Goal: Transaction & Acquisition: Purchase product/service

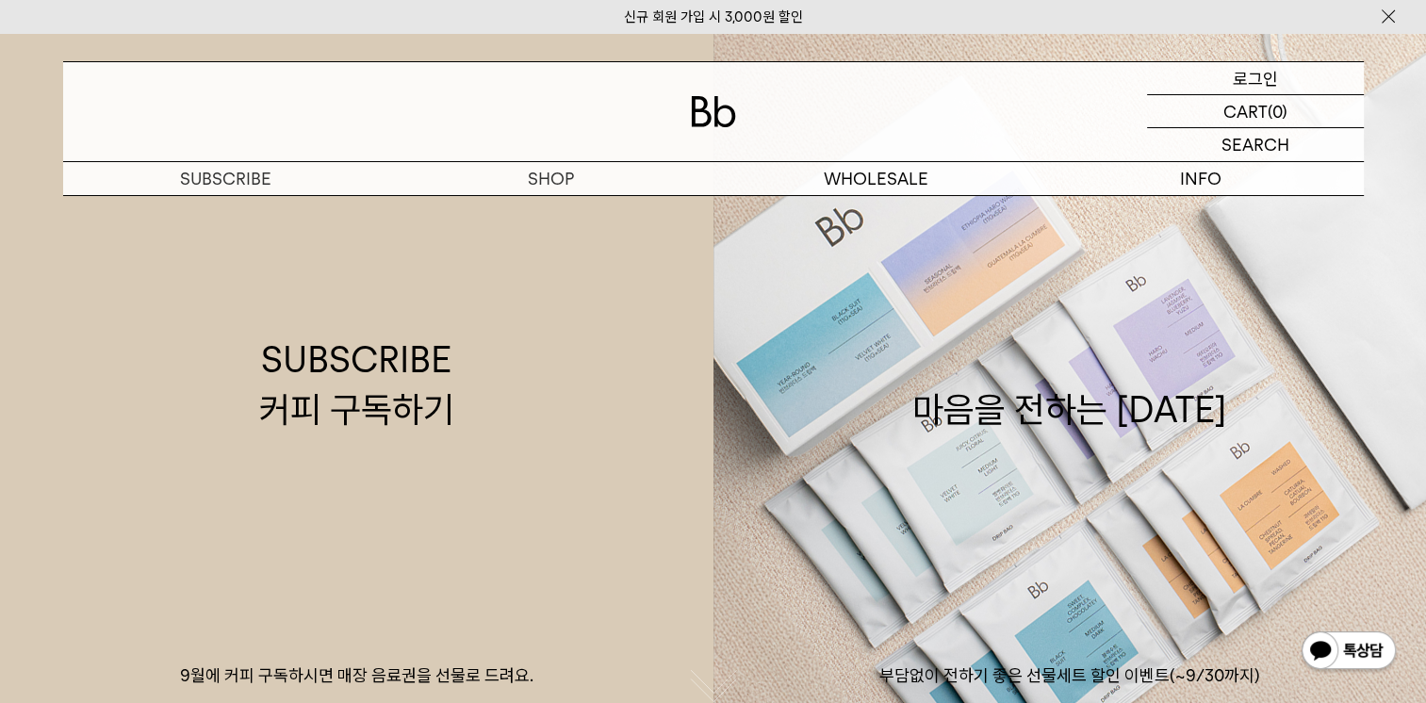
click at [1259, 74] on p "로그인" at bounding box center [1255, 78] width 45 height 32
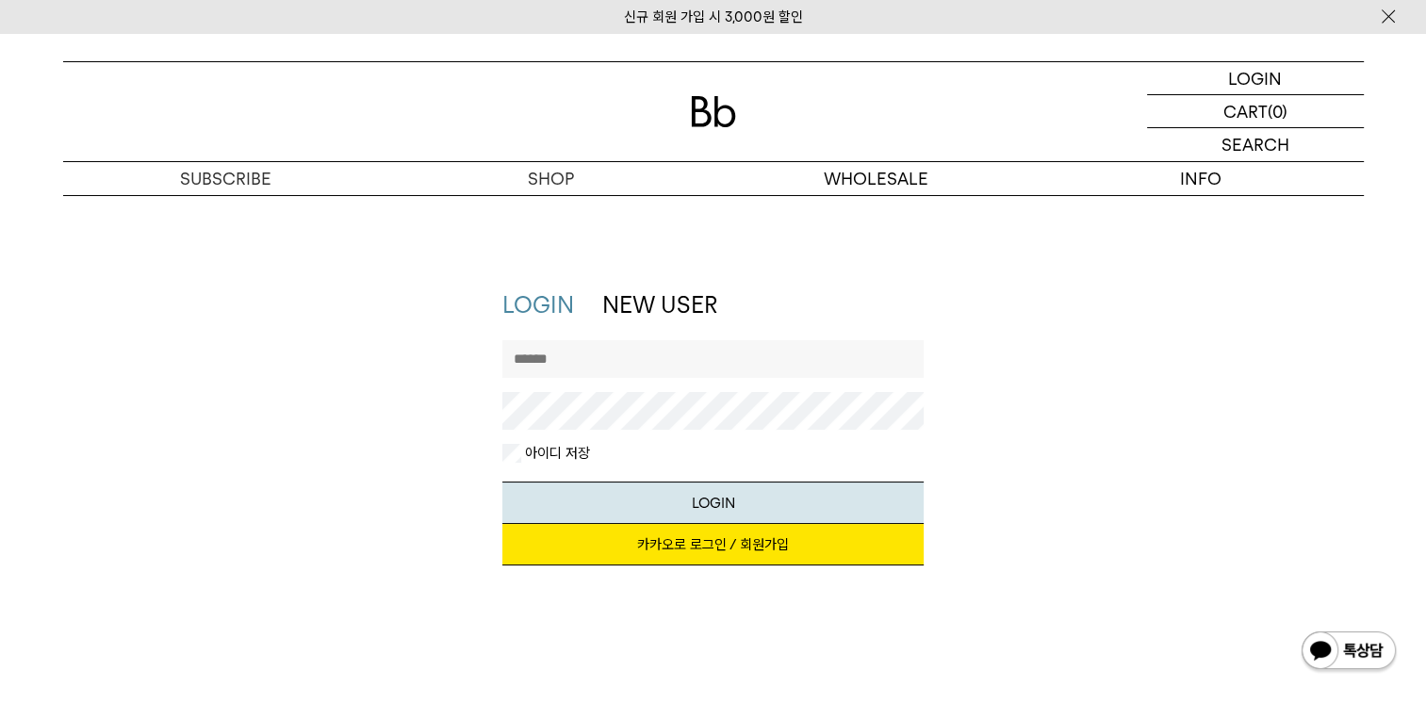
click at [620, 351] on input "text" at bounding box center [712, 359] width 421 height 38
type input "******"
click at [712, 510] on button "LOGIN" at bounding box center [712, 503] width 421 height 42
click at [709, 506] on button "LOGIN" at bounding box center [712, 503] width 421 height 42
click at [1343, 598] on div "LOGIN LOGIN NEW USER 지금 가입하시면 3,000원 쿠폰과 매월 회원 전용 커피 혜택을 드려요. 카카오로 로그인 / 회원가입 아…" at bounding box center [713, 479] width 1426 height 569
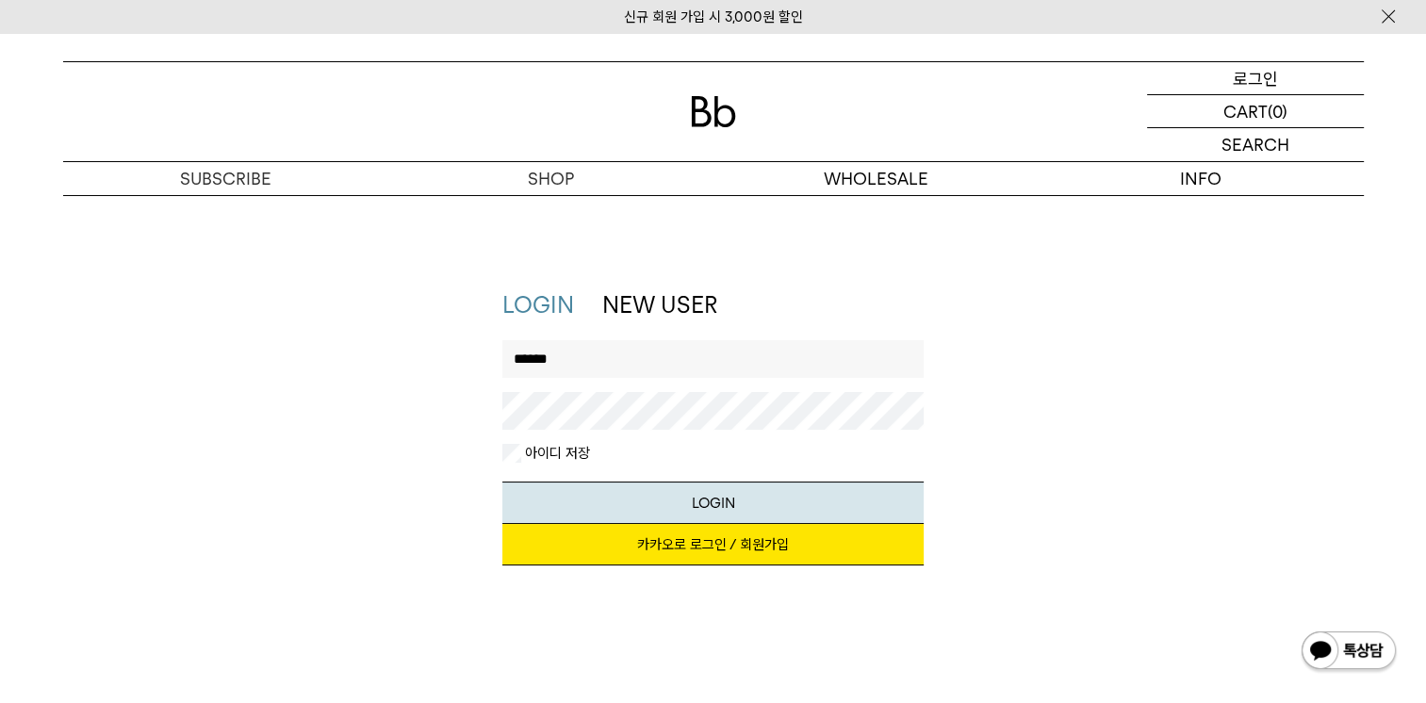
click at [1259, 81] on p "로그인" at bounding box center [1255, 78] width 45 height 32
click at [709, 548] on link "카카오로 로그인 / 회원가입" at bounding box center [712, 544] width 421 height 41
click at [664, 365] on input "text" at bounding box center [712, 359] width 421 height 38
type input "******"
click at [720, 510] on button "LOGIN" at bounding box center [712, 503] width 421 height 42
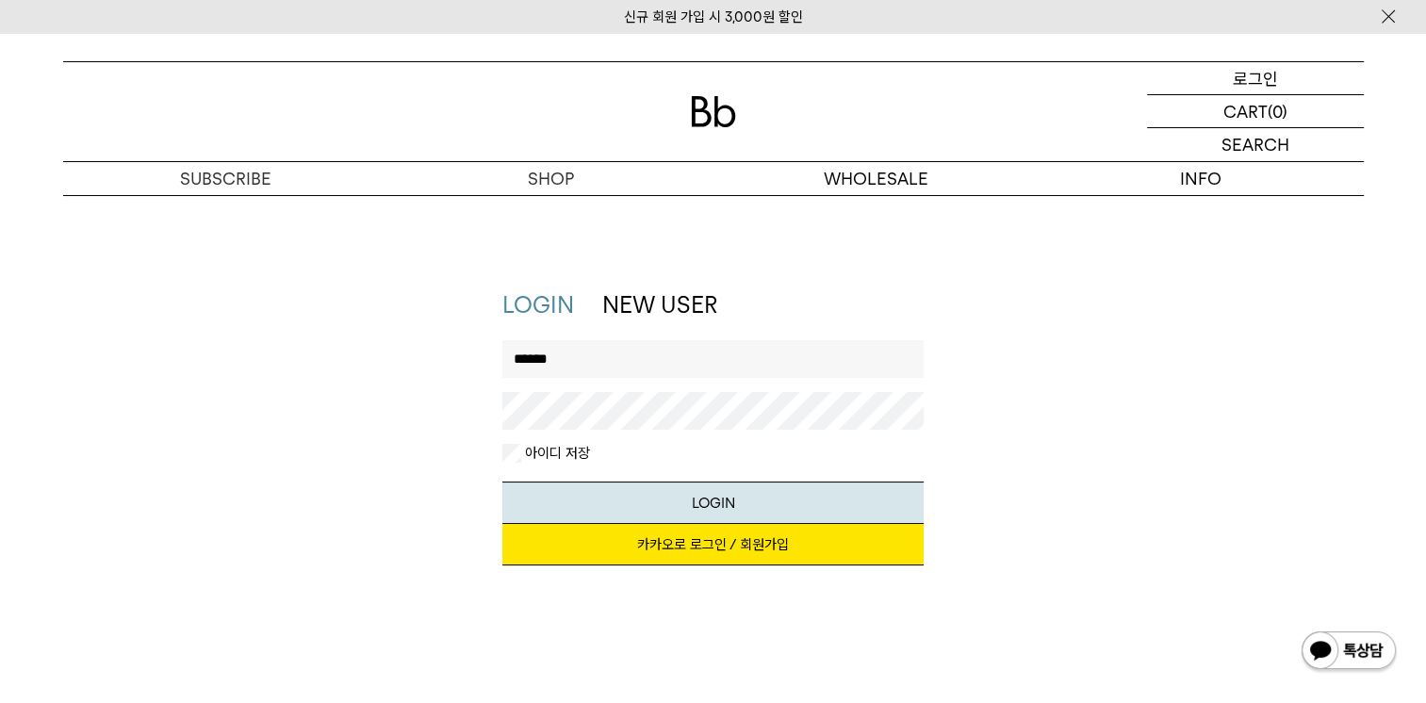
click at [1262, 81] on p "로그인" at bounding box center [1255, 78] width 45 height 32
click at [521, 458] on label "아이디 저장" at bounding box center [555, 453] width 69 height 19
click at [712, 375] on input "text" at bounding box center [712, 359] width 421 height 38
click at [721, 503] on button "LOGIN" at bounding box center [712, 503] width 421 height 42
click at [1267, 114] on p "장바구니" at bounding box center [1245, 111] width 60 height 32
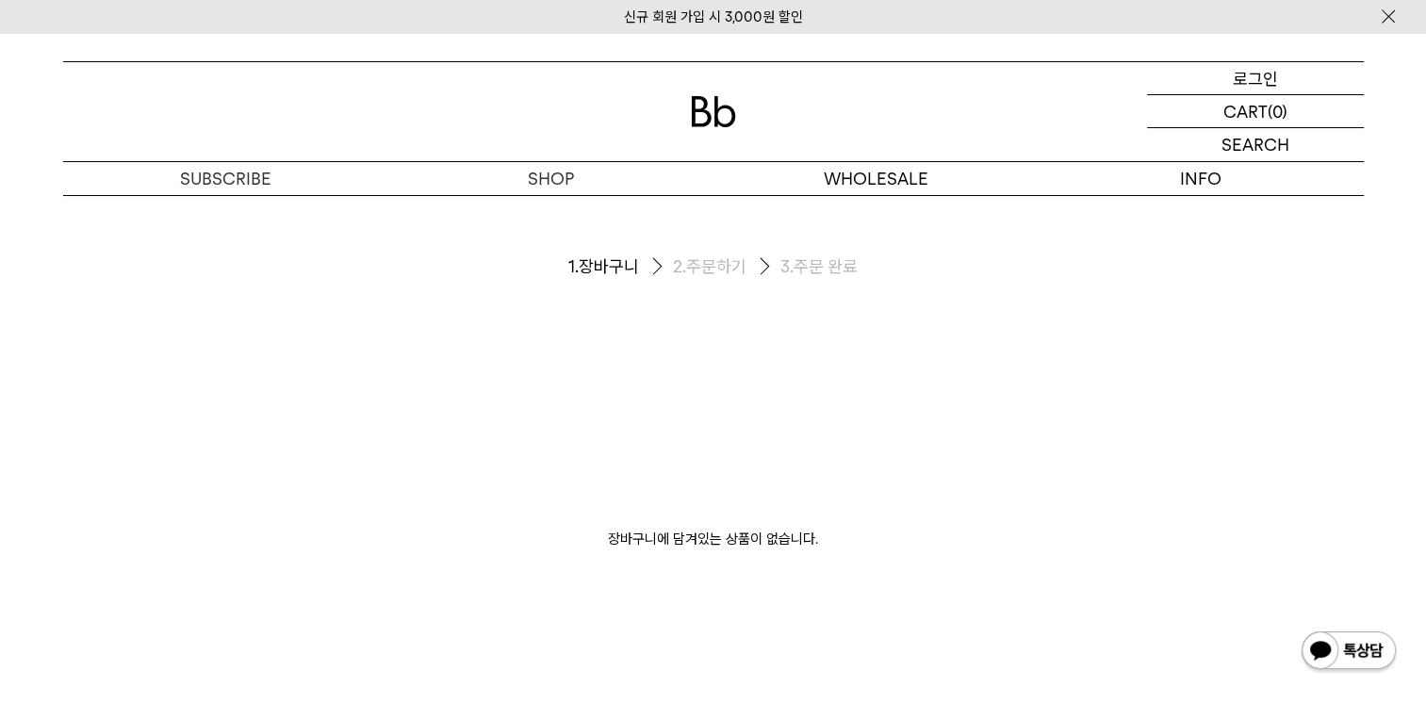
click at [1252, 79] on p "로그인" at bounding box center [1255, 78] width 45 height 32
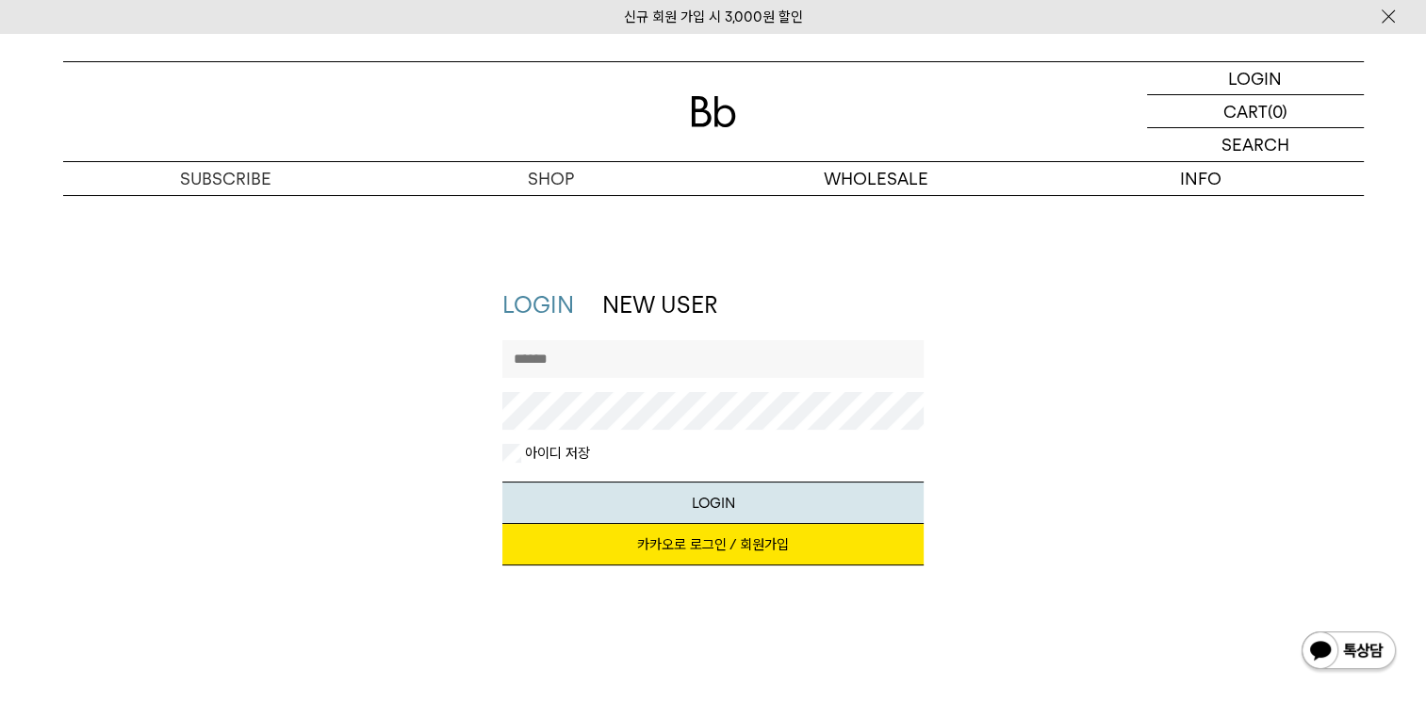
click at [709, 548] on link "카카오로 로그인 / 회원가입" at bounding box center [712, 544] width 421 height 41
click at [735, 13] on link "신규 회원 가입 시 3,000원 할인" at bounding box center [713, 16] width 179 height 17
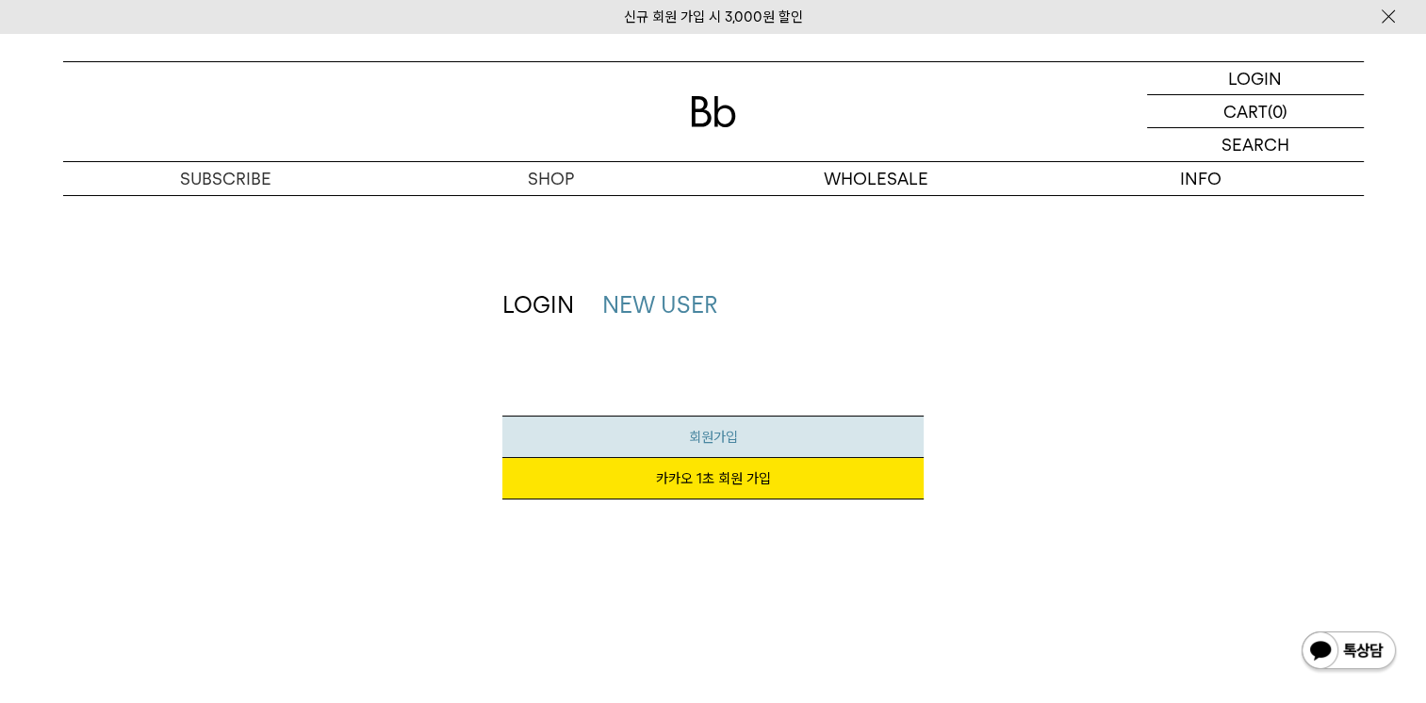
click at [763, 439] on link "회원가입" at bounding box center [712, 437] width 421 height 42
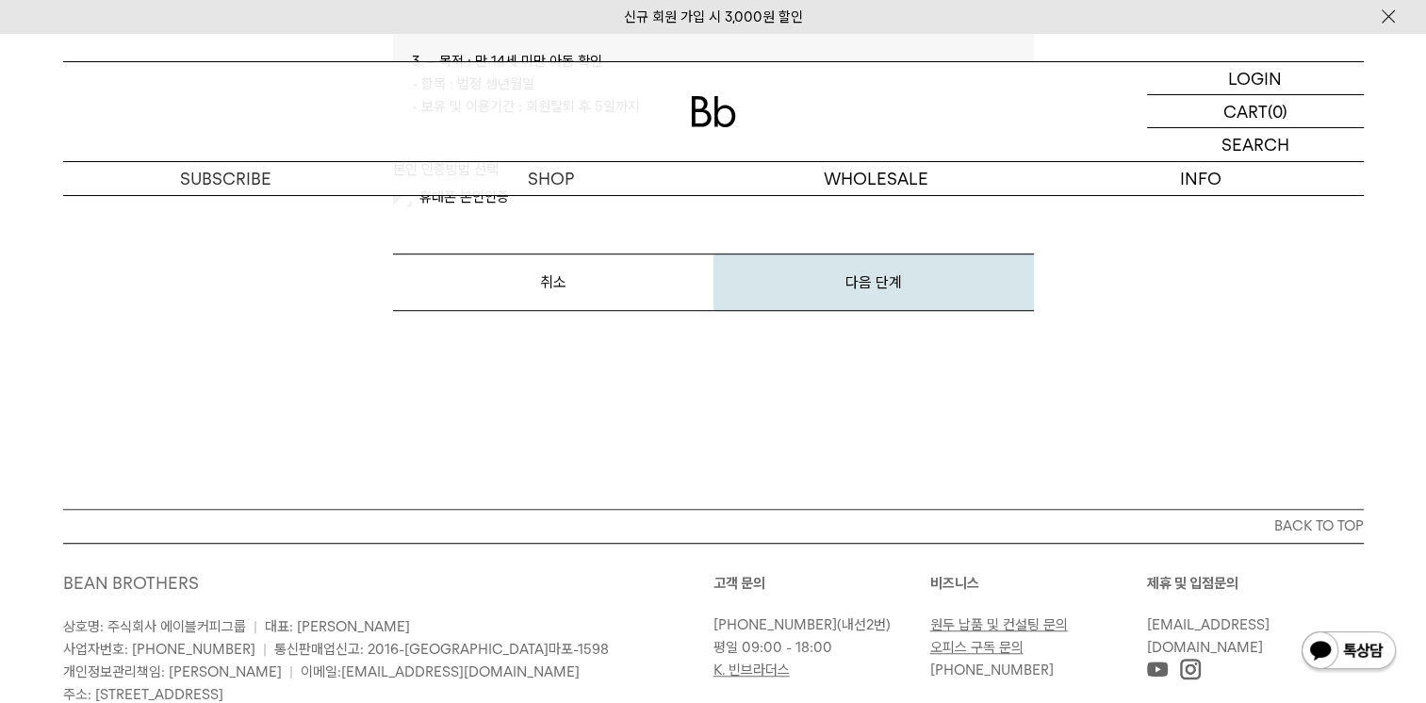
scroll to position [942, 0]
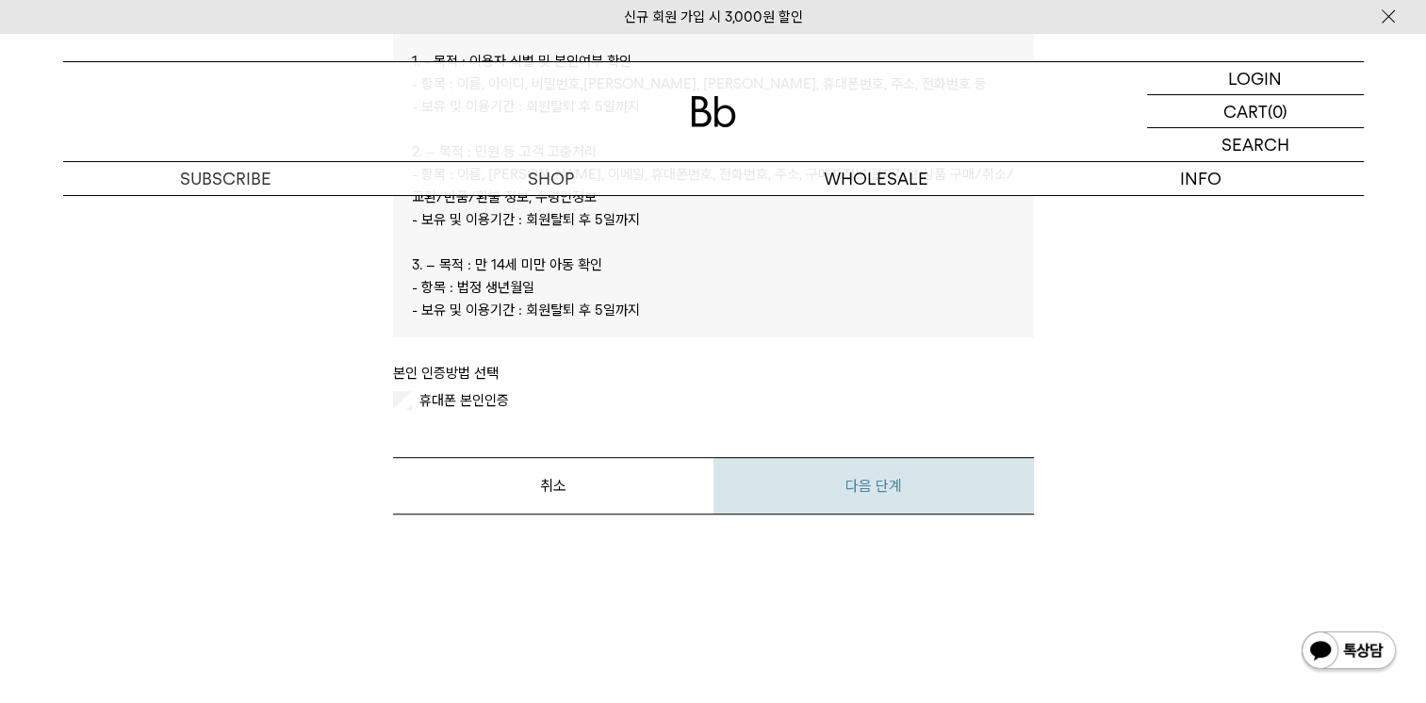
click at [881, 499] on button "다음 단계" at bounding box center [873, 485] width 320 height 57
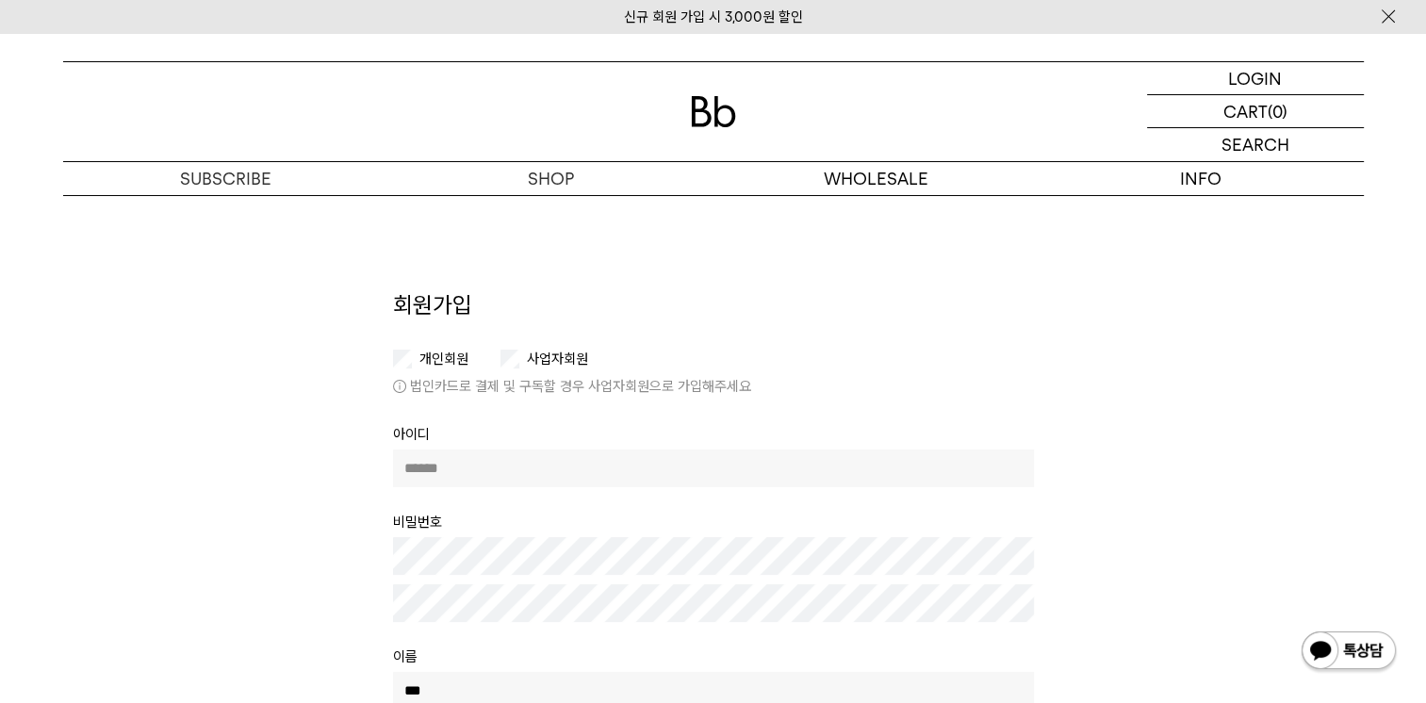
click at [523, 475] on input "text" at bounding box center [713, 469] width 641 height 38
type input "******"
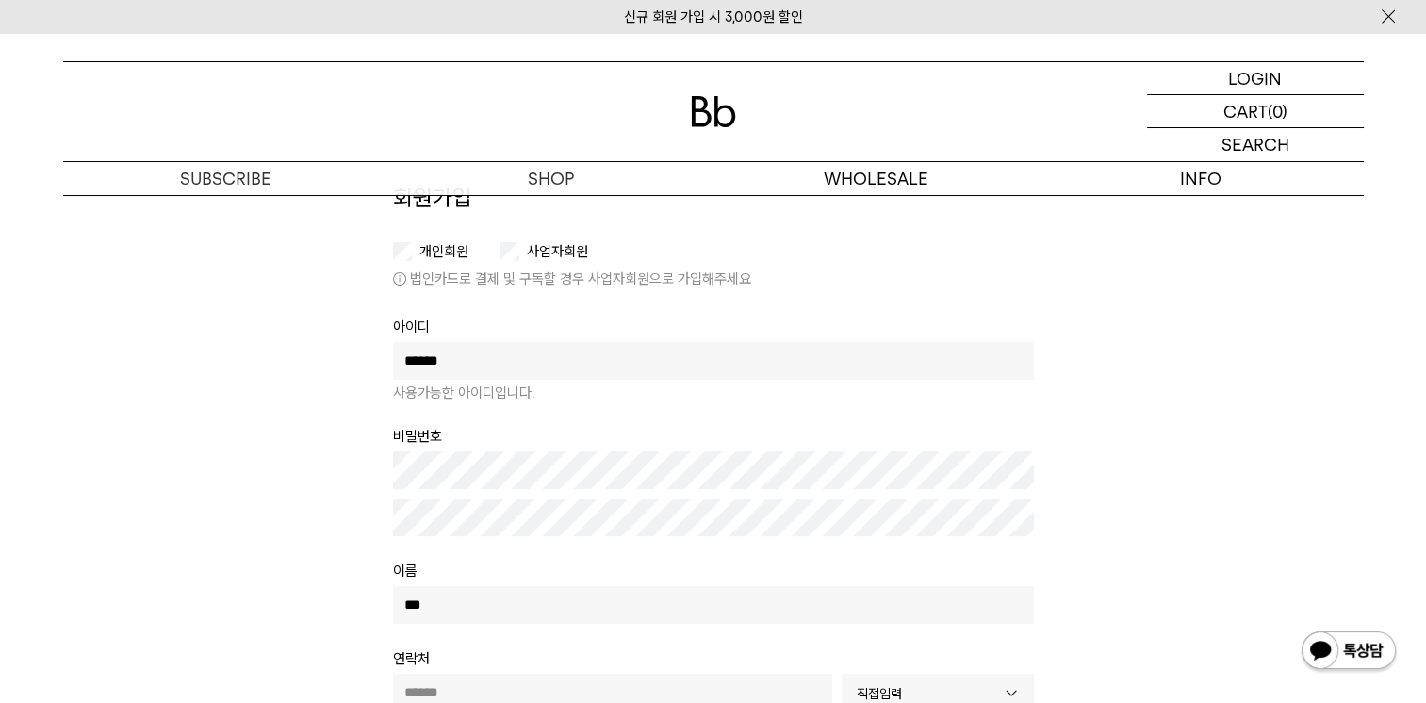
scroll to position [188, 0]
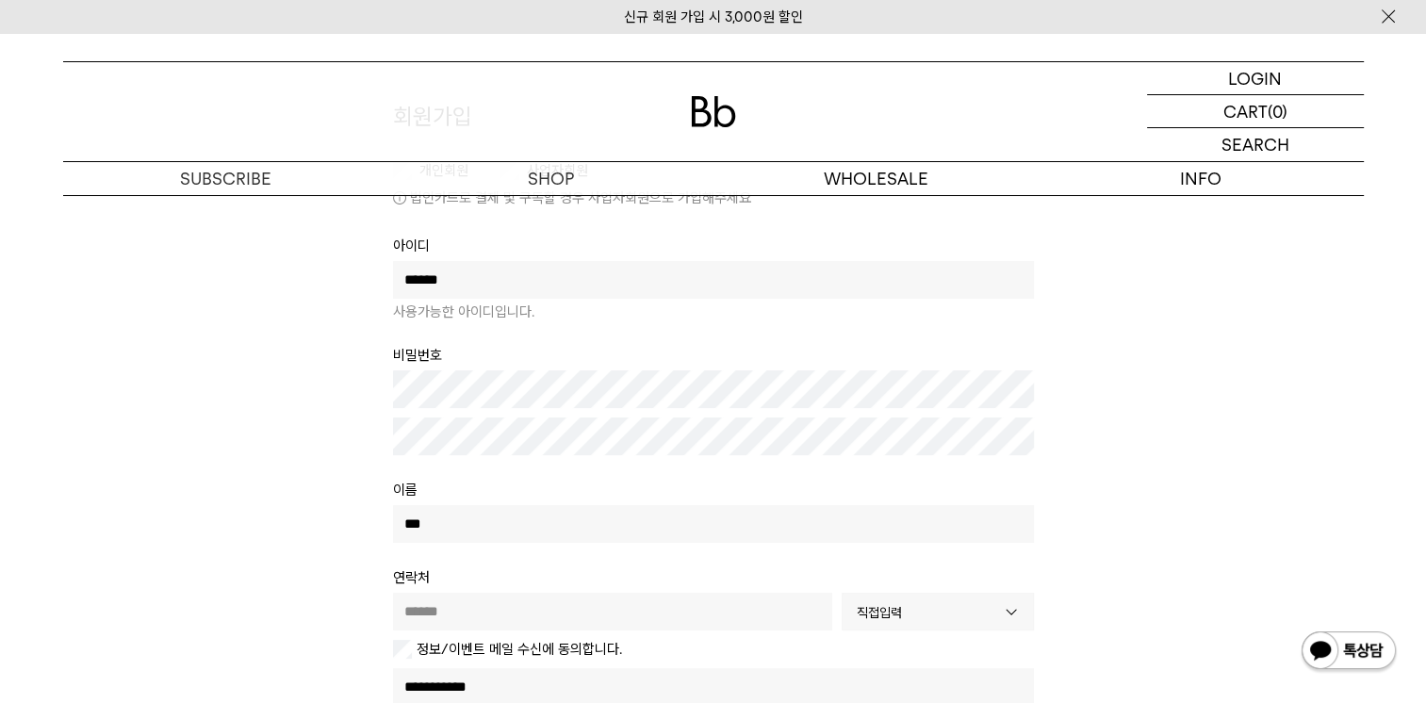
click at [516, 457] on td at bounding box center [713, 447] width 641 height 61
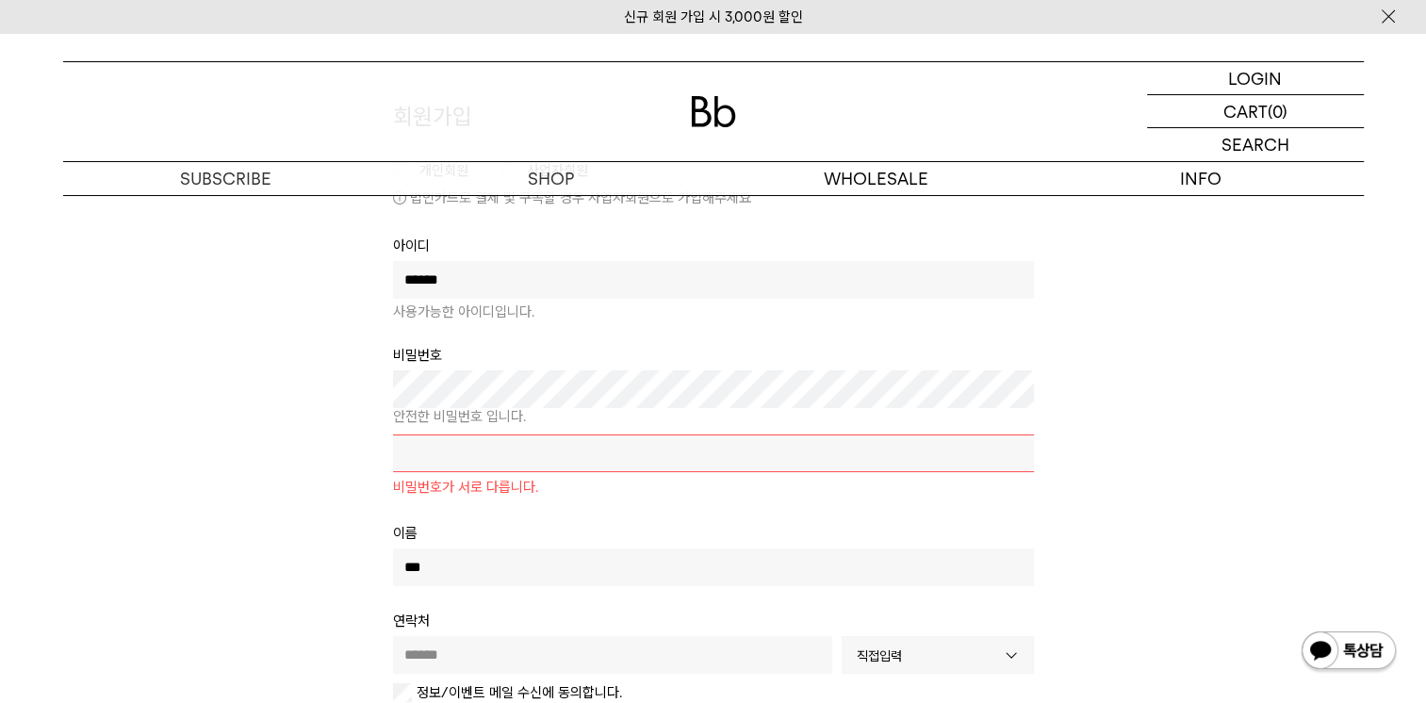
click at [479, 455] on div at bounding box center [713, 454] width 641 height 41
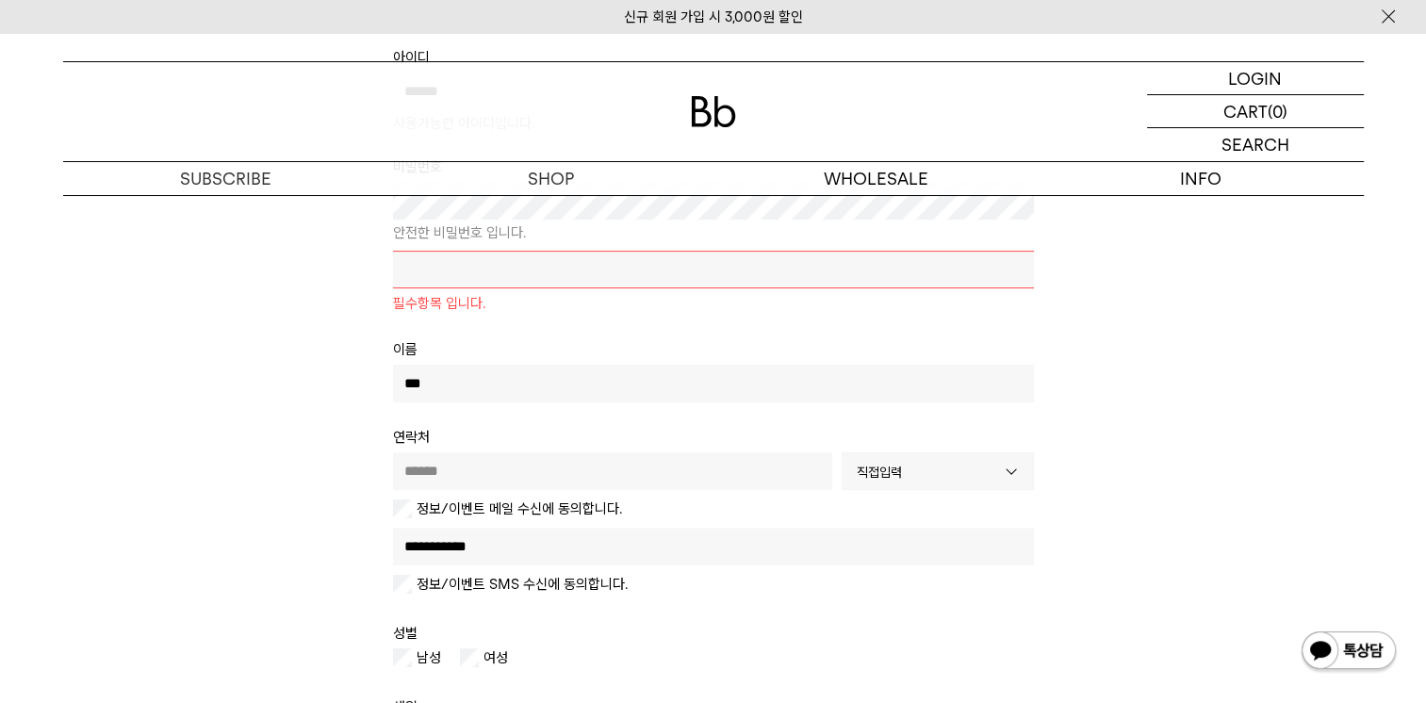
click at [507, 481] on td "**********" at bounding box center [713, 485] width 641 height 66
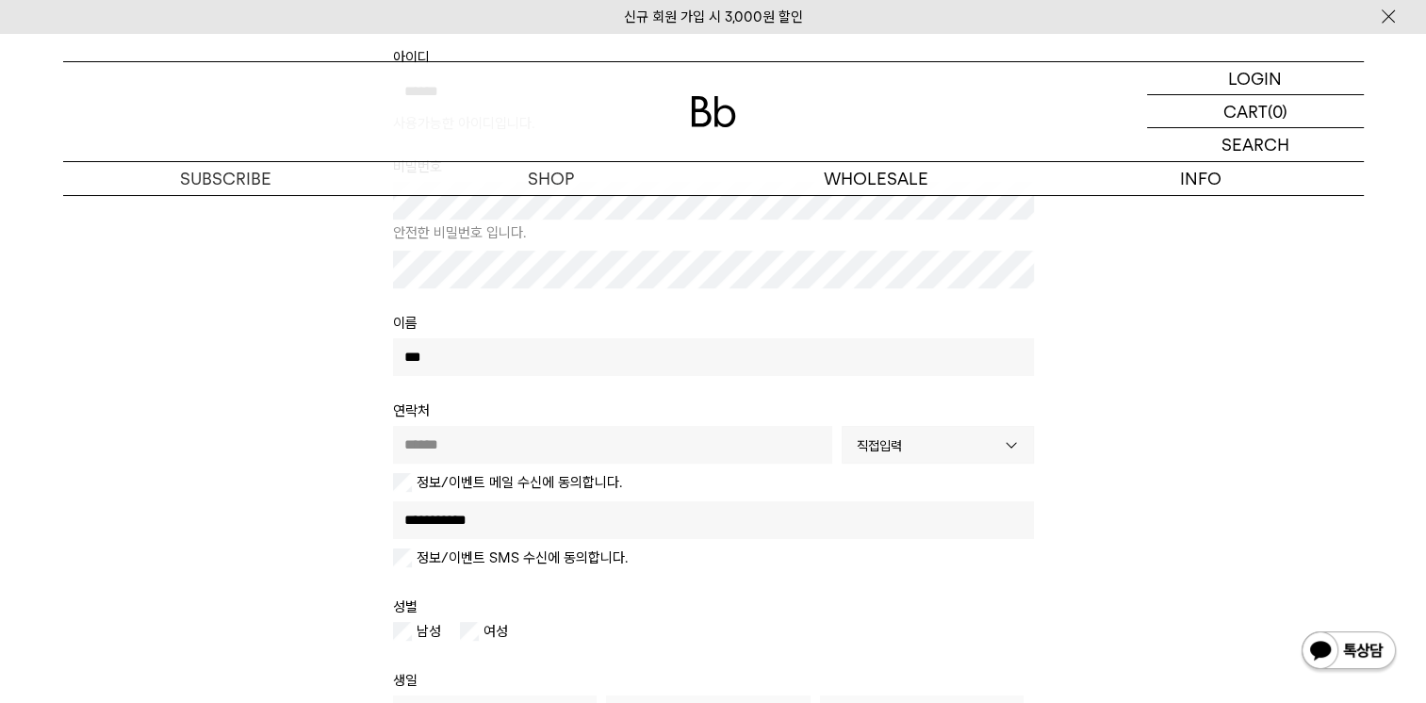
type input "**********"
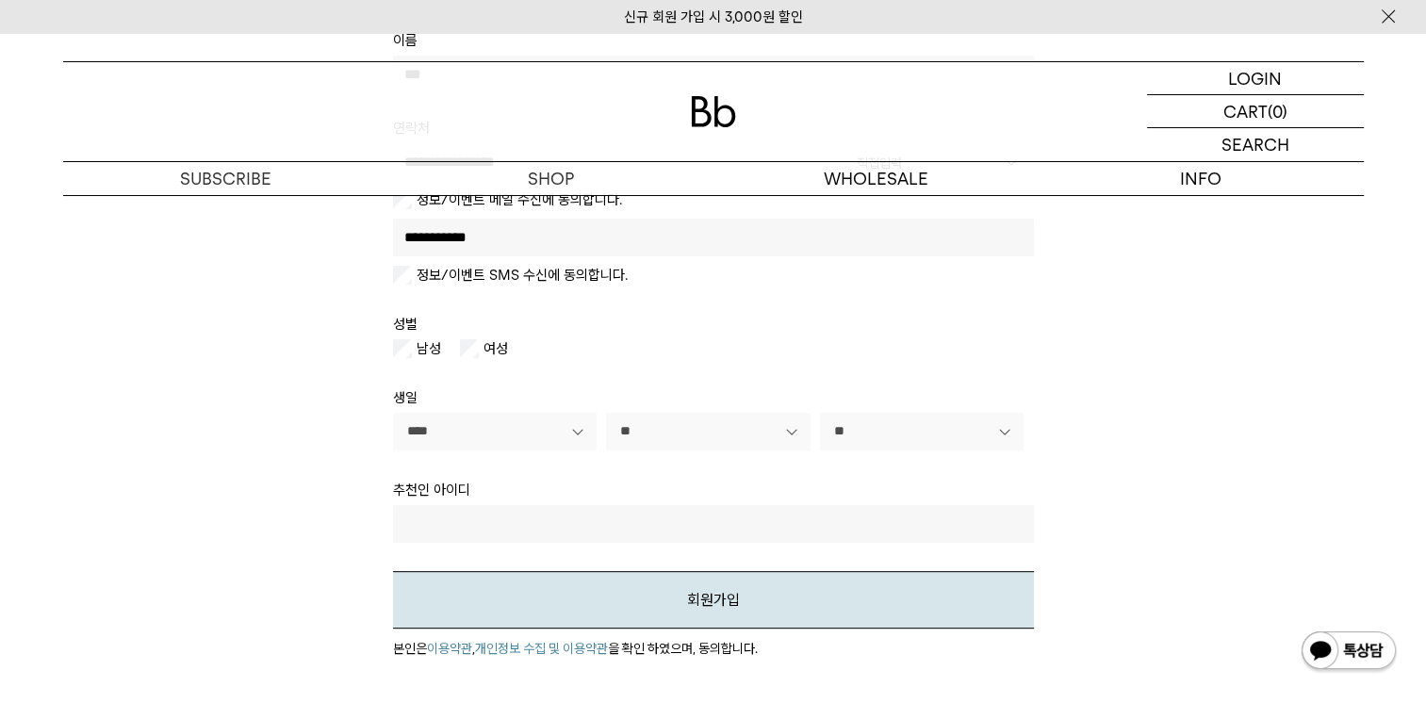
scroll to position [848, 0]
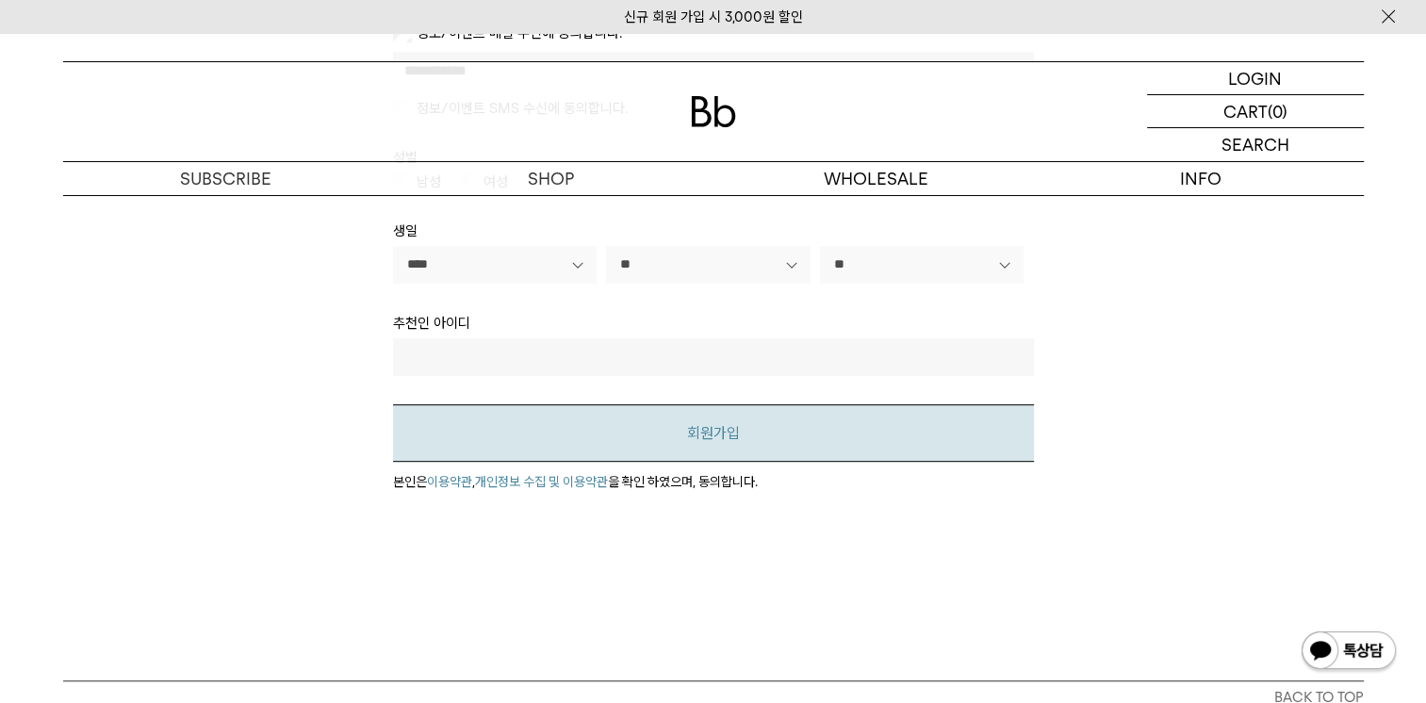
click at [709, 416] on button "회원가입" at bounding box center [713, 432] width 641 height 57
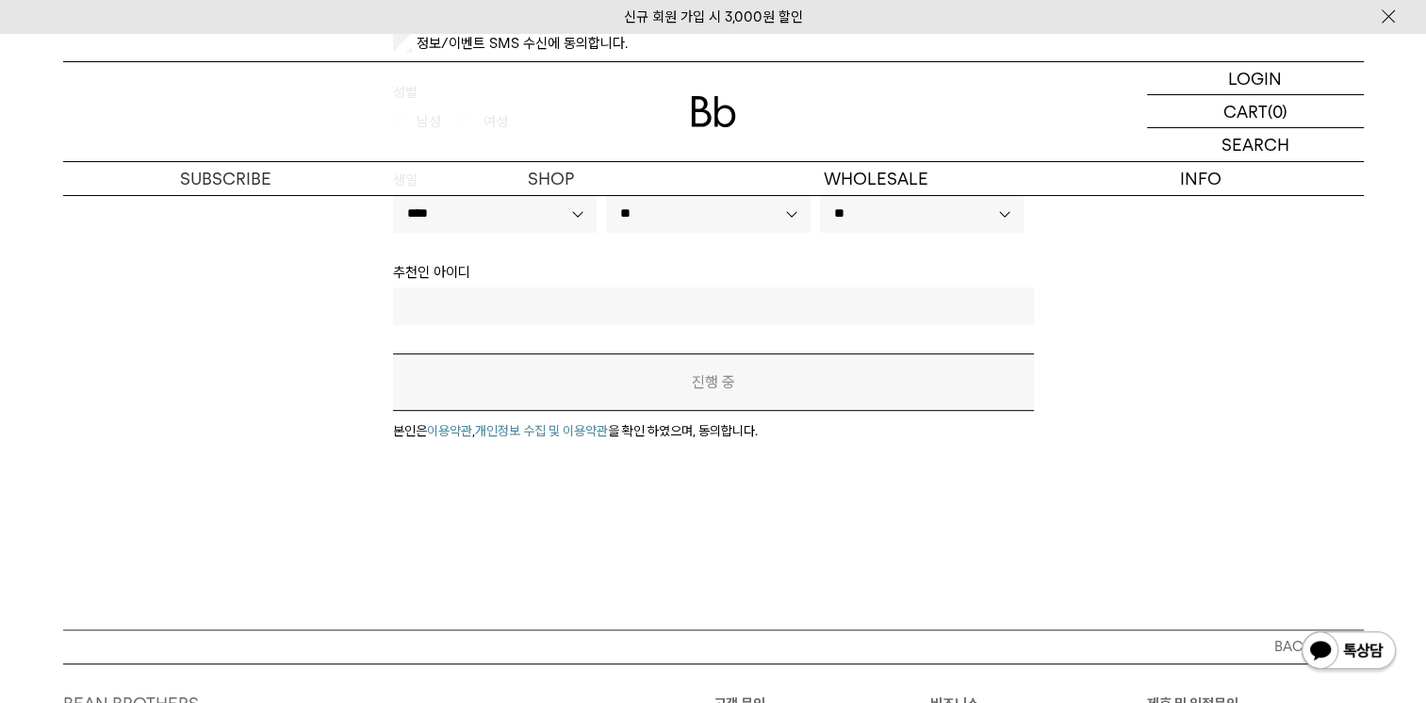
scroll to position [804, 0]
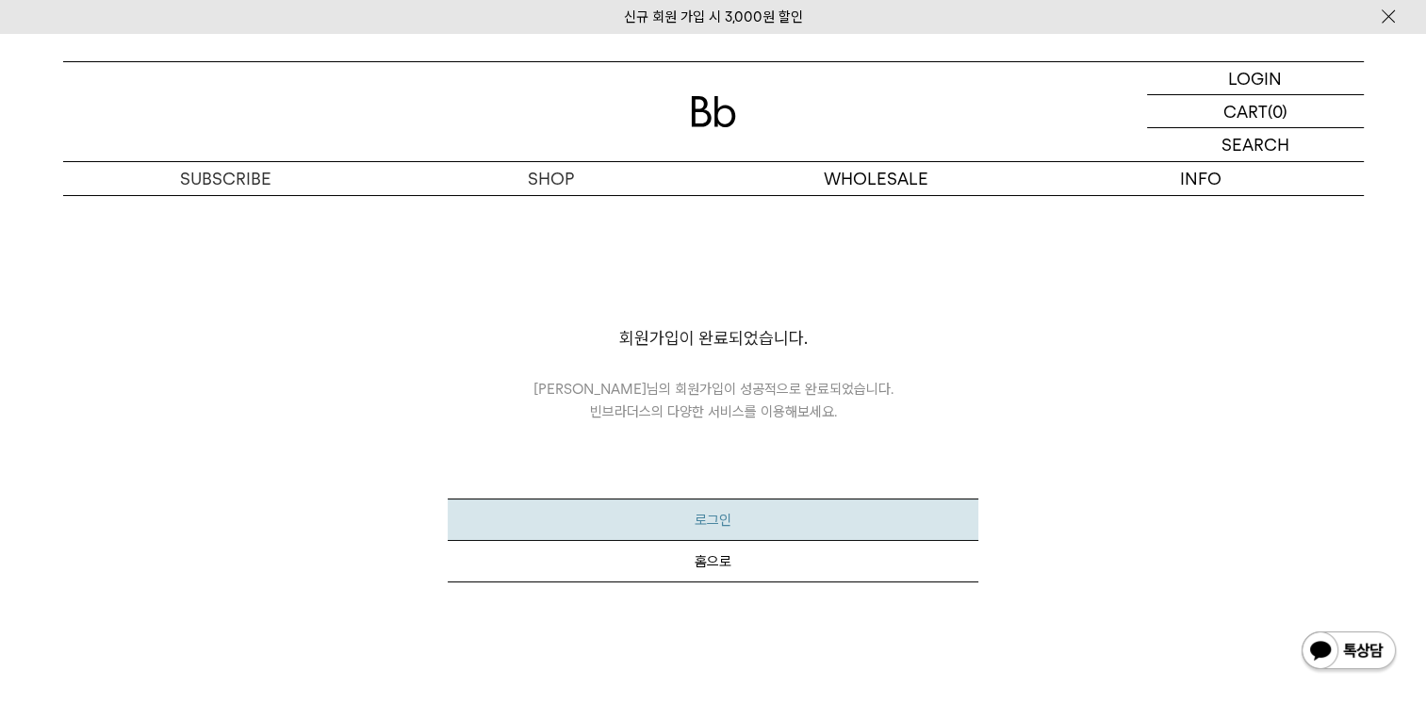
click at [708, 515] on button "로그인" at bounding box center [713, 520] width 531 height 42
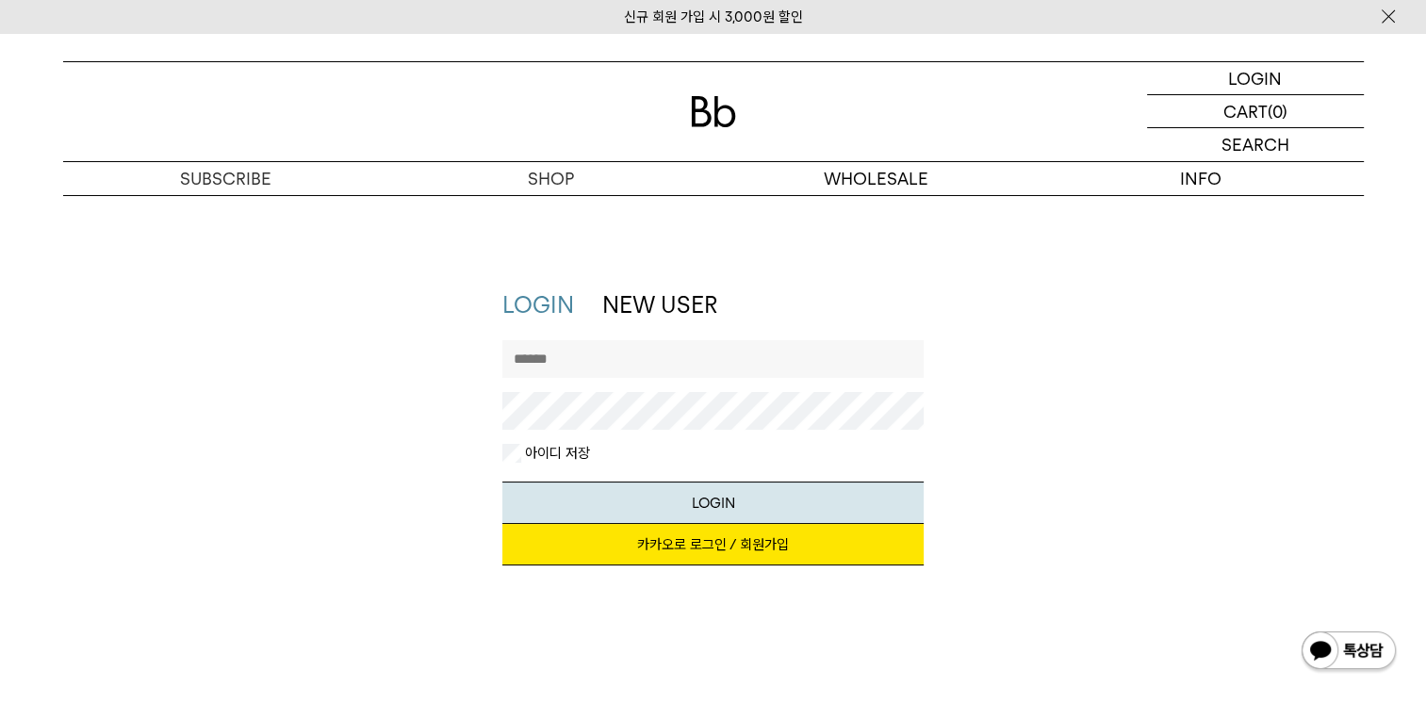
click at [676, 370] on input "text" at bounding box center [712, 359] width 421 height 38
type input "******"
click at [724, 507] on button "LOGIN" at bounding box center [712, 503] width 421 height 42
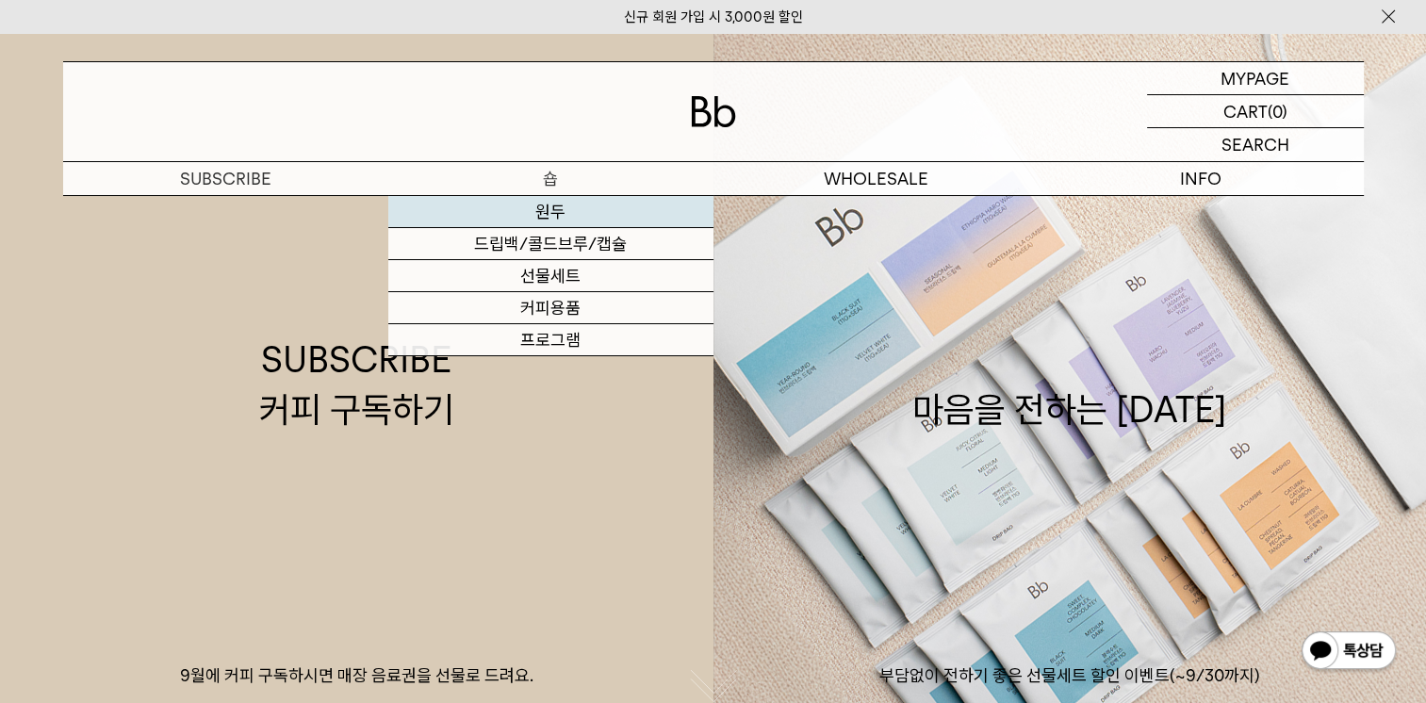
click at [550, 209] on link "원두" at bounding box center [550, 212] width 325 height 32
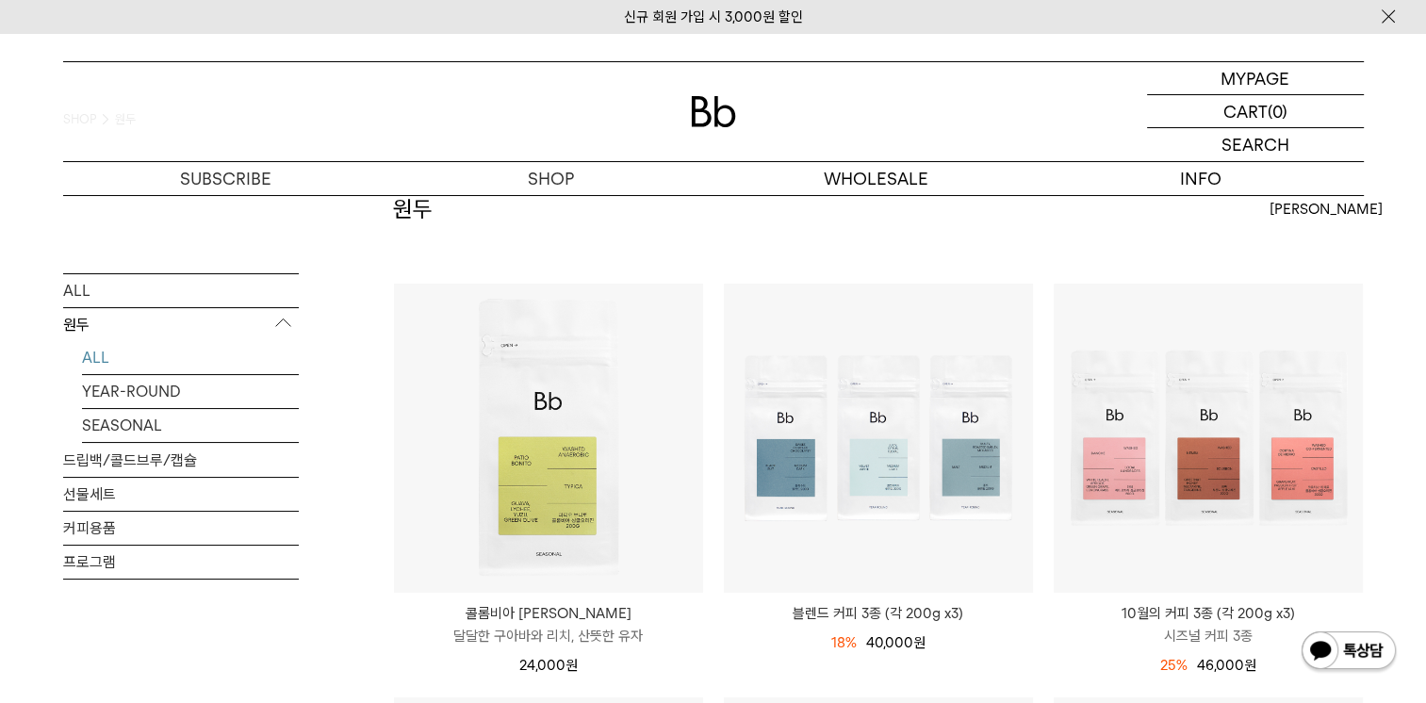
scroll to position [283, 0]
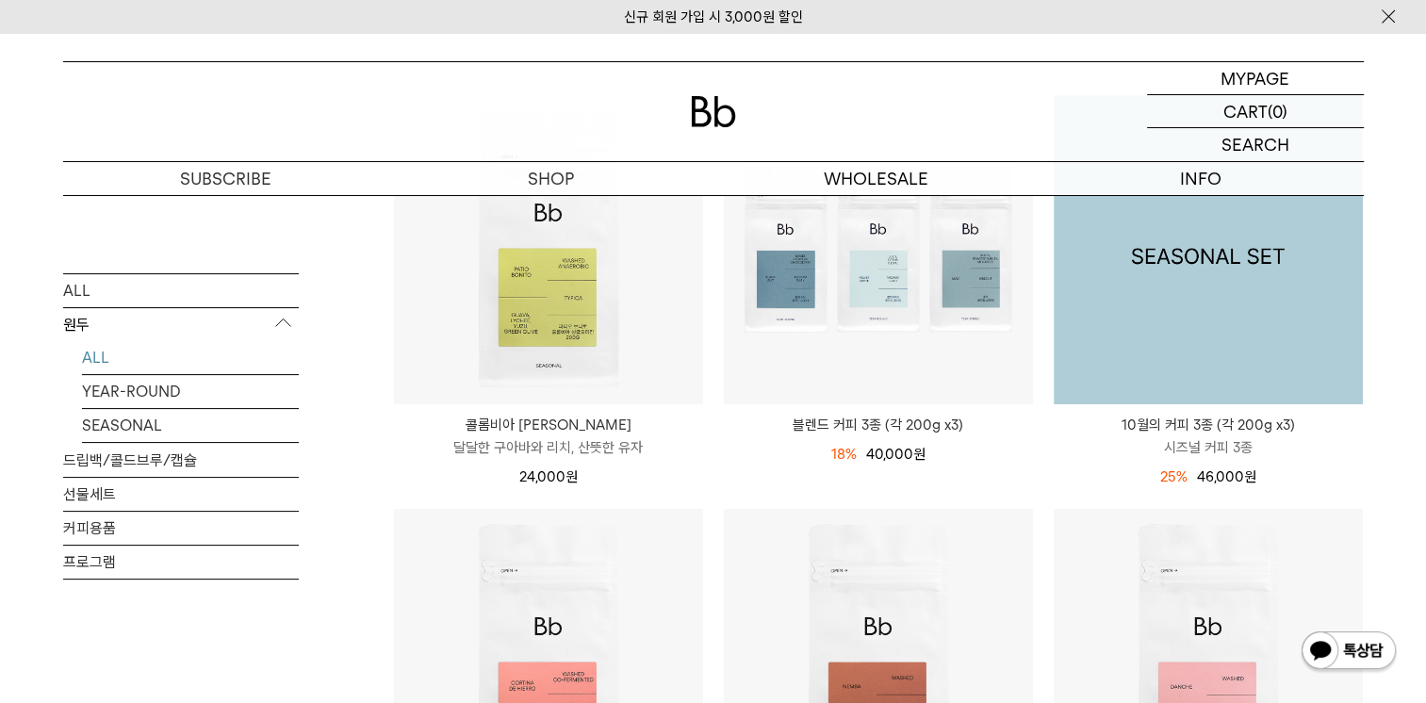
click at [1225, 254] on img at bounding box center [1208, 249] width 309 height 309
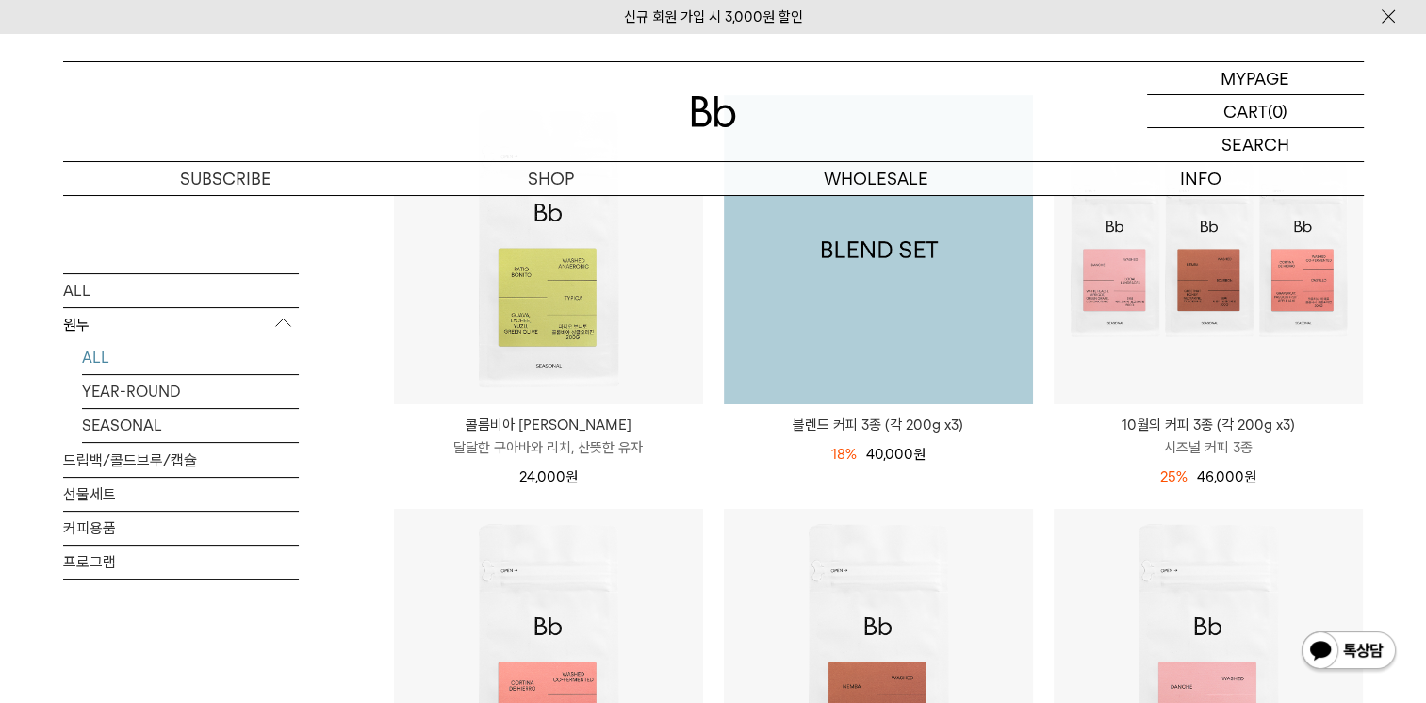
click at [896, 341] on img at bounding box center [878, 249] width 309 height 309
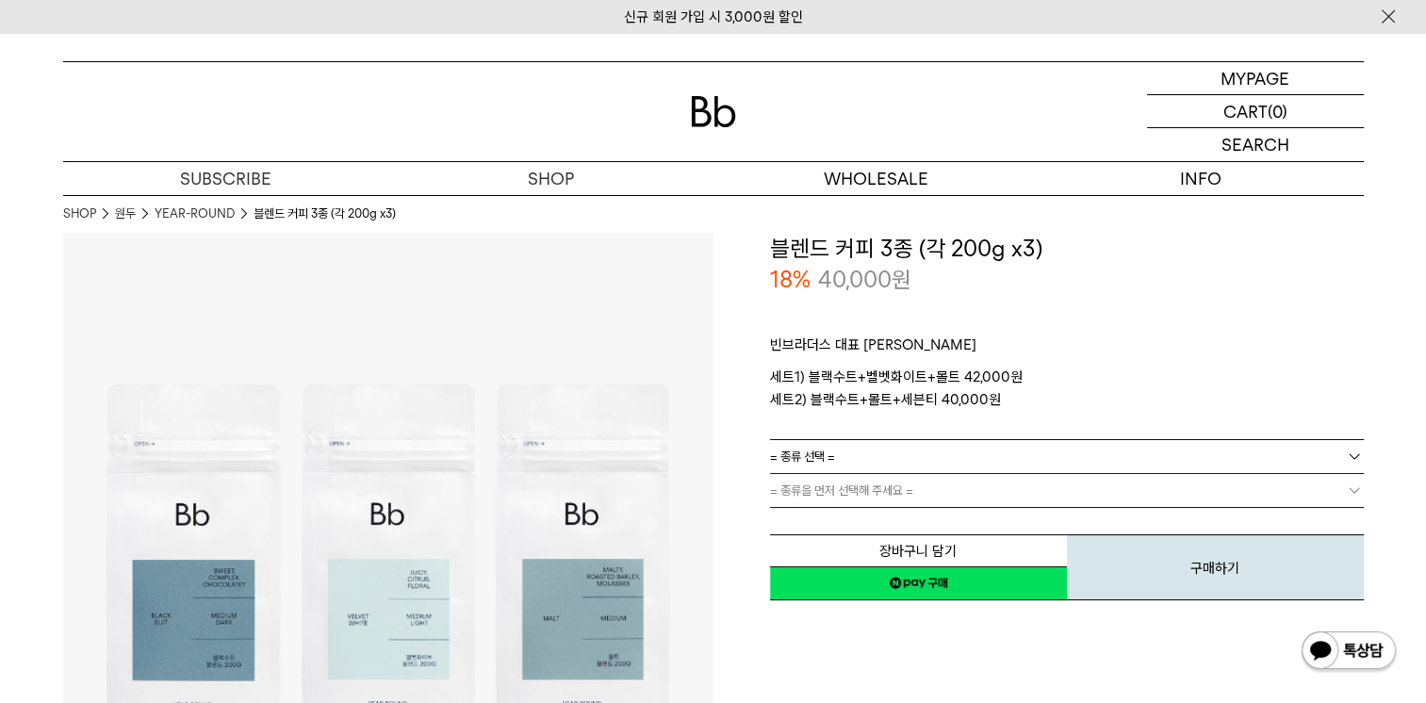
click at [842, 457] on link "= 종류 선택 =" at bounding box center [1067, 456] width 594 height 33
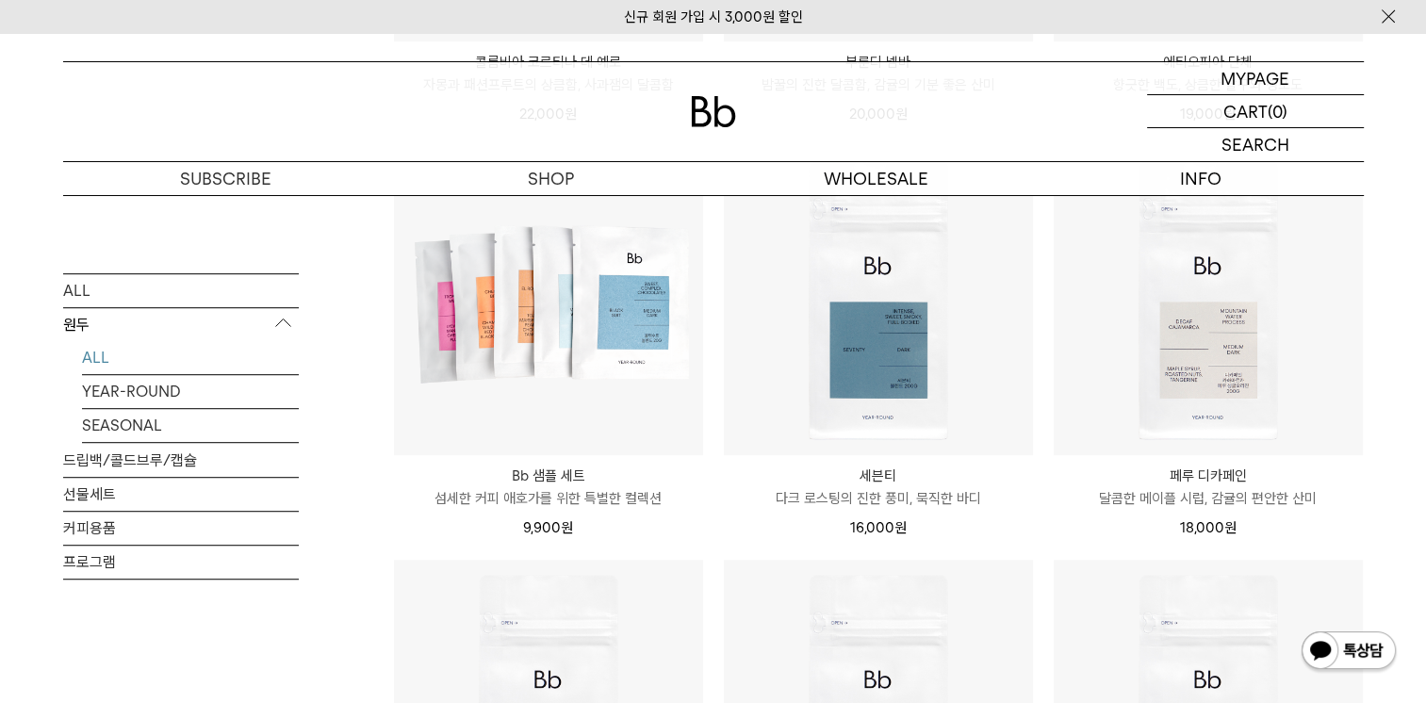
scroll to position [942, 0]
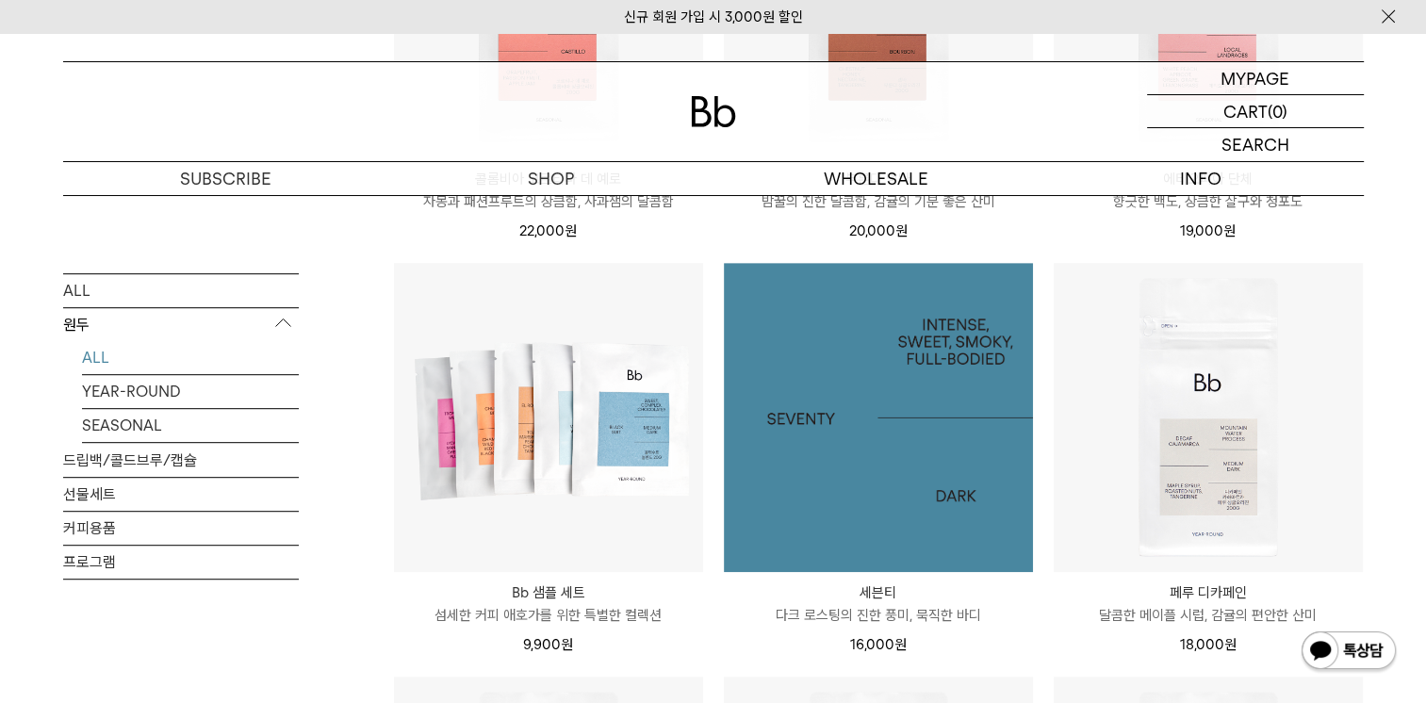
click at [878, 421] on img at bounding box center [878, 417] width 309 height 309
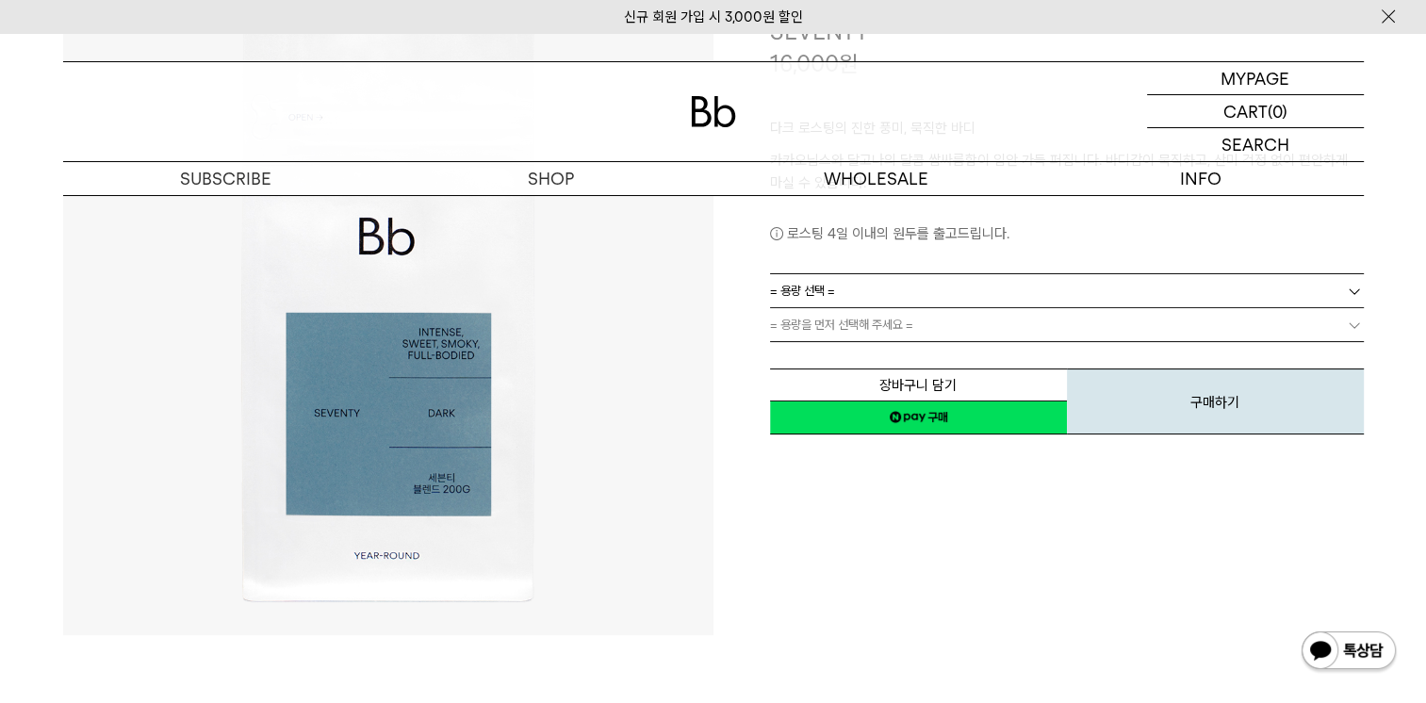
scroll to position [94, 0]
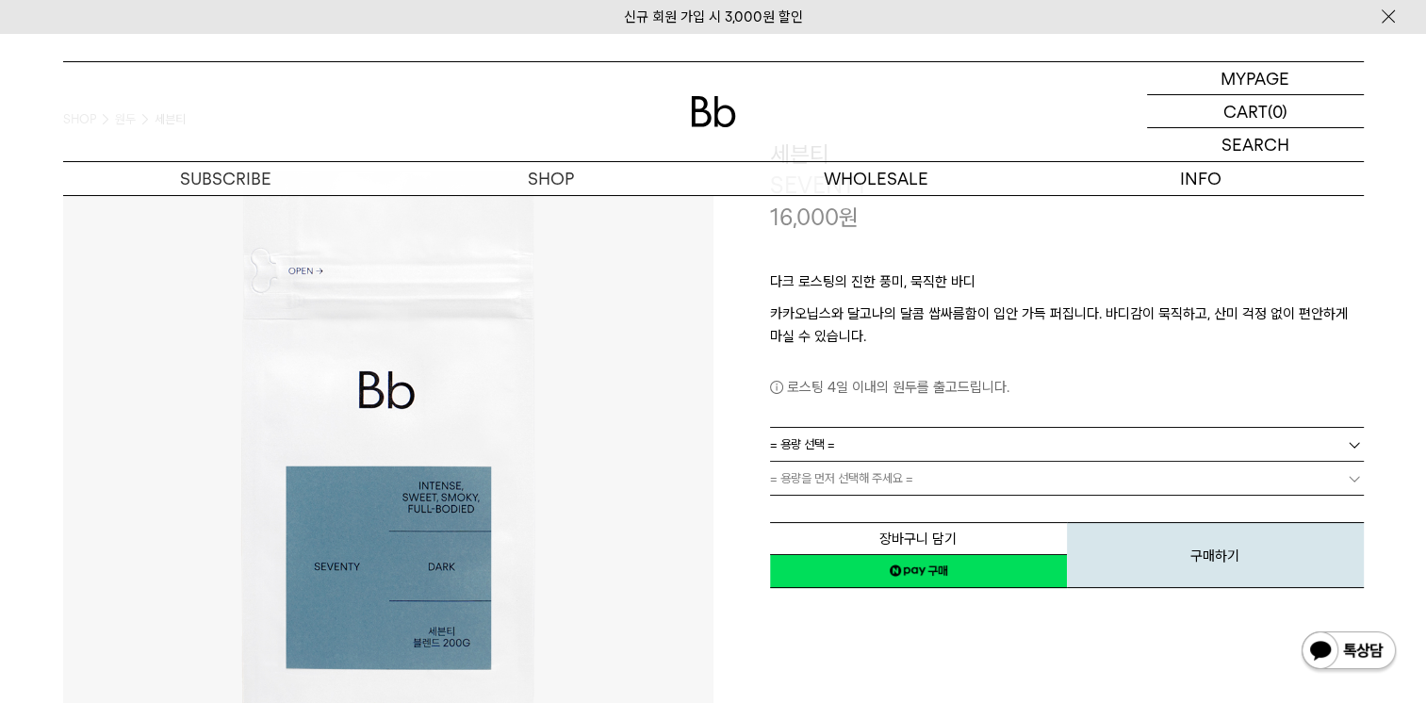
click at [810, 450] on span "= 용량 선택 =" at bounding box center [802, 444] width 65 height 33
click at [722, 428] on div "**********" at bounding box center [1038, 365] width 650 height 452
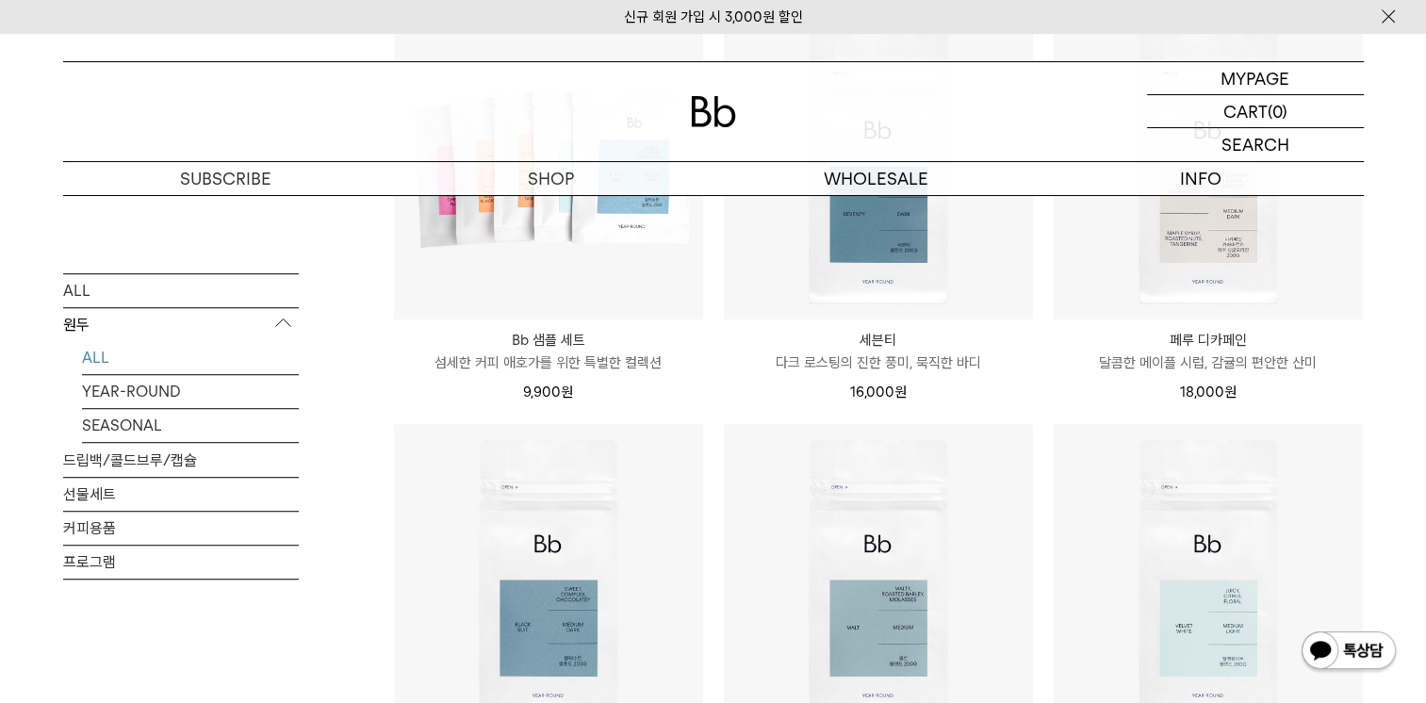
scroll to position [1037, 0]
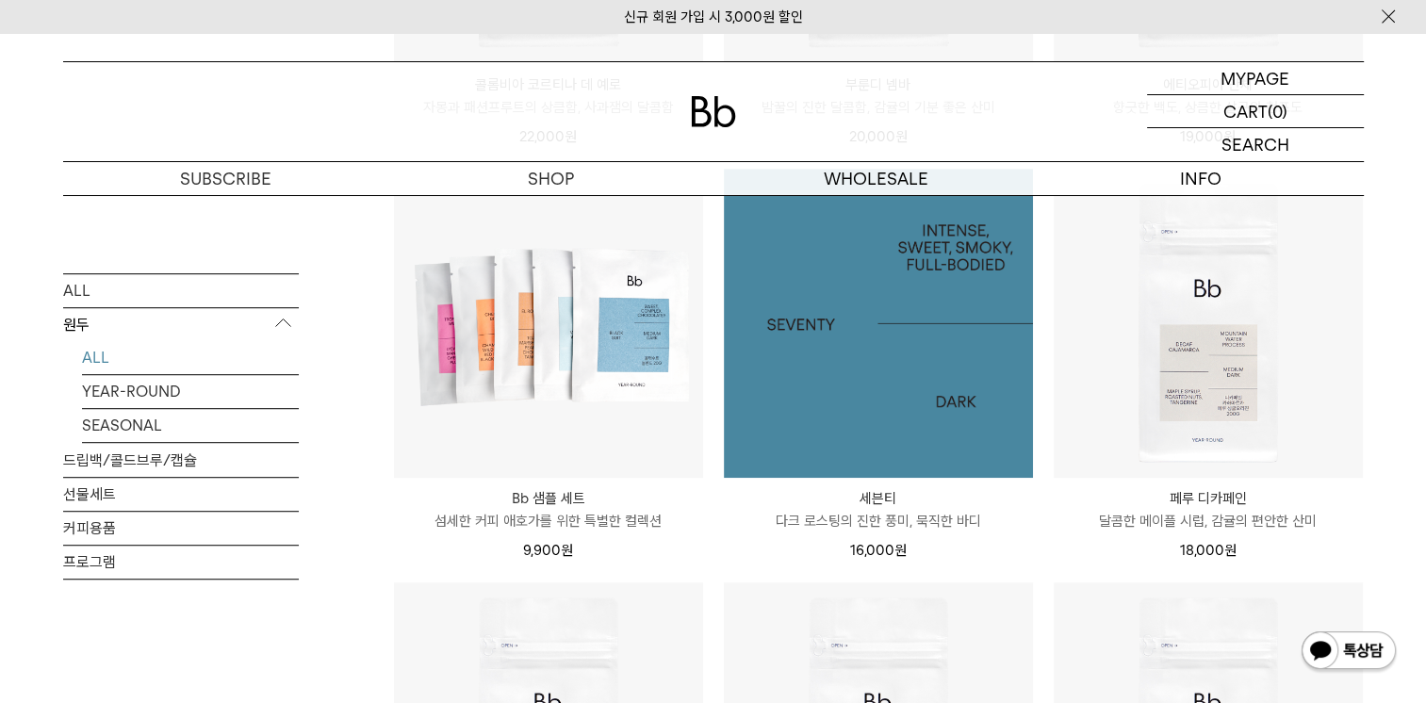
click at [872, 371] on img at bounding box center [878, 323] width 309 height 309
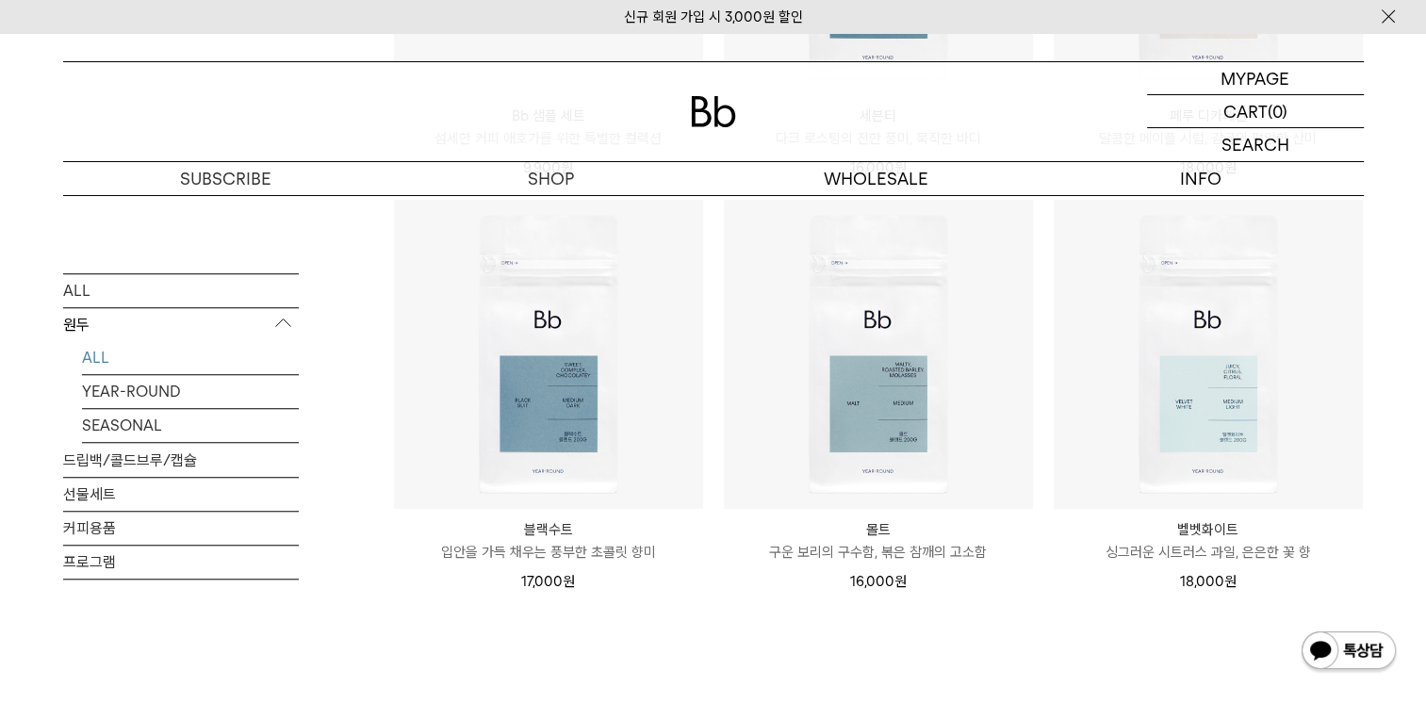
scroll to position [1508, 0]
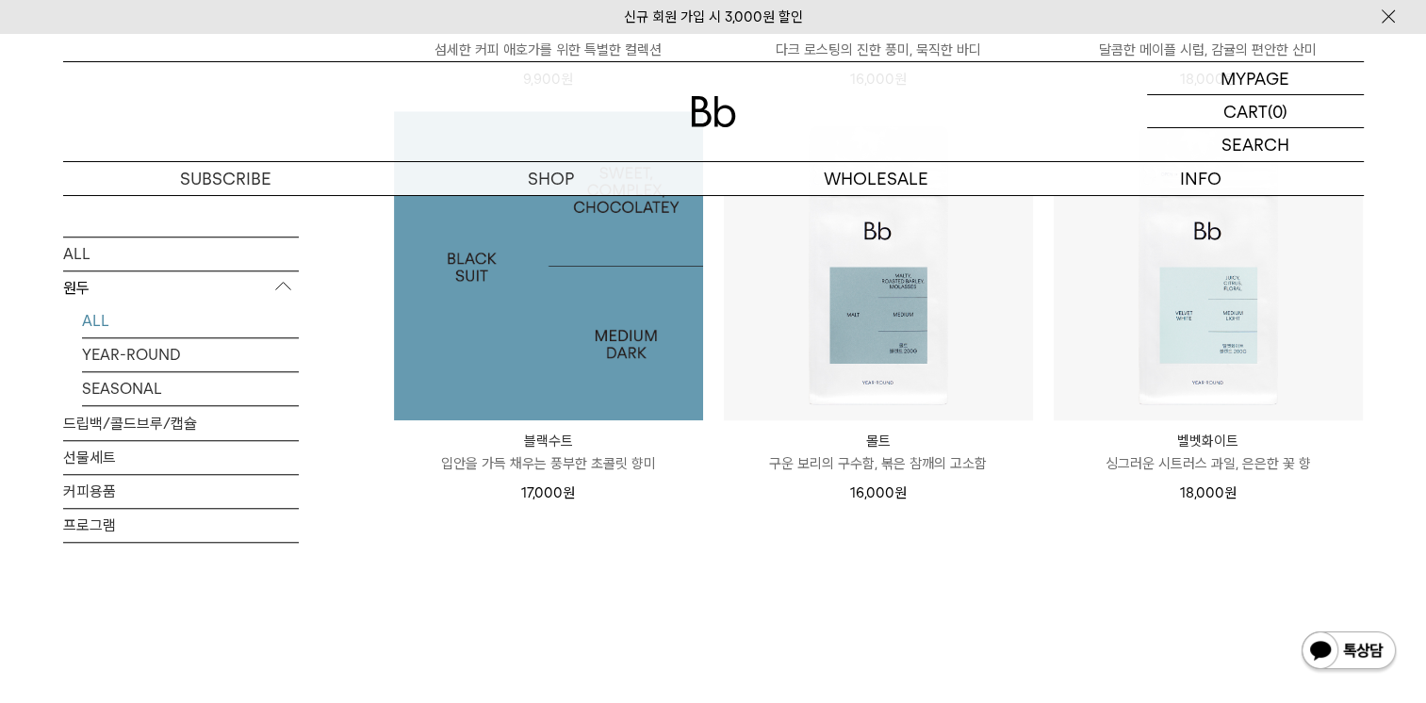
click at [648, 352] on img at bounding box center [548, 265] width 309 height 309
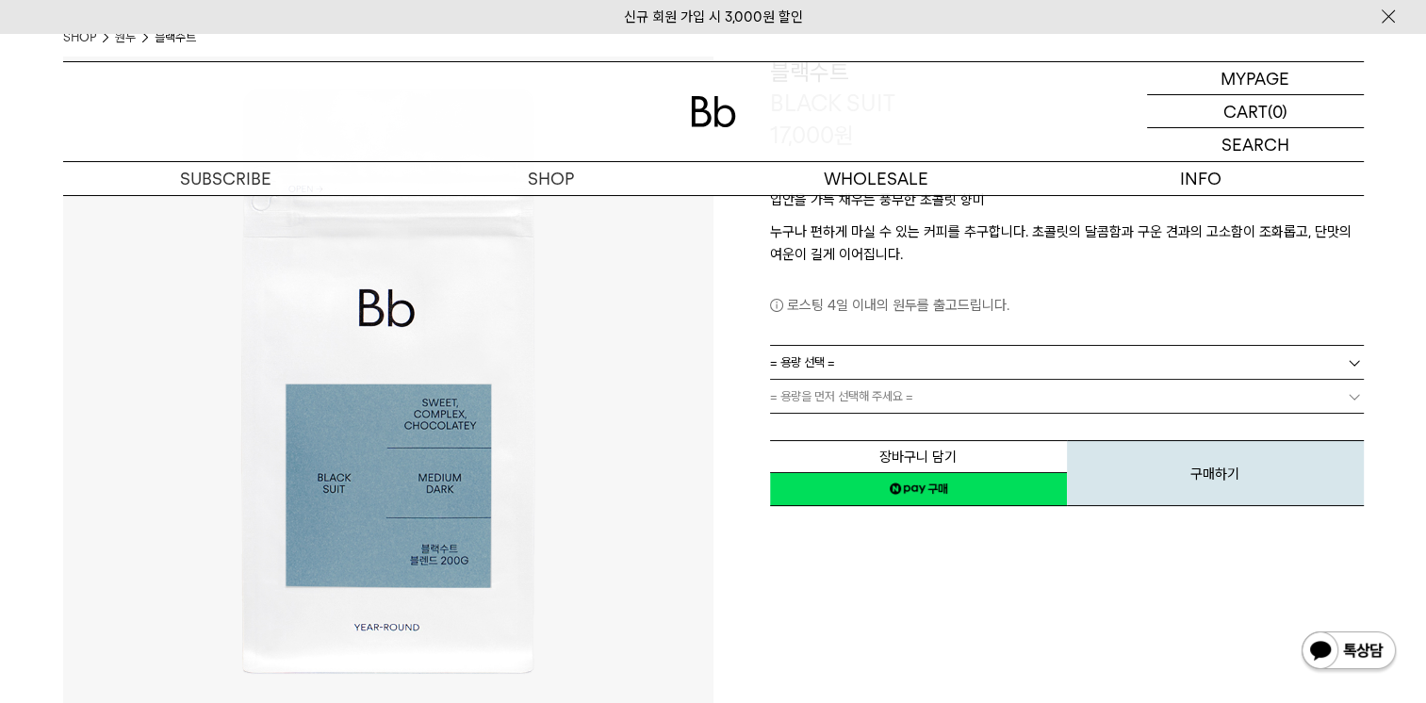
scroll to position [188, 0]
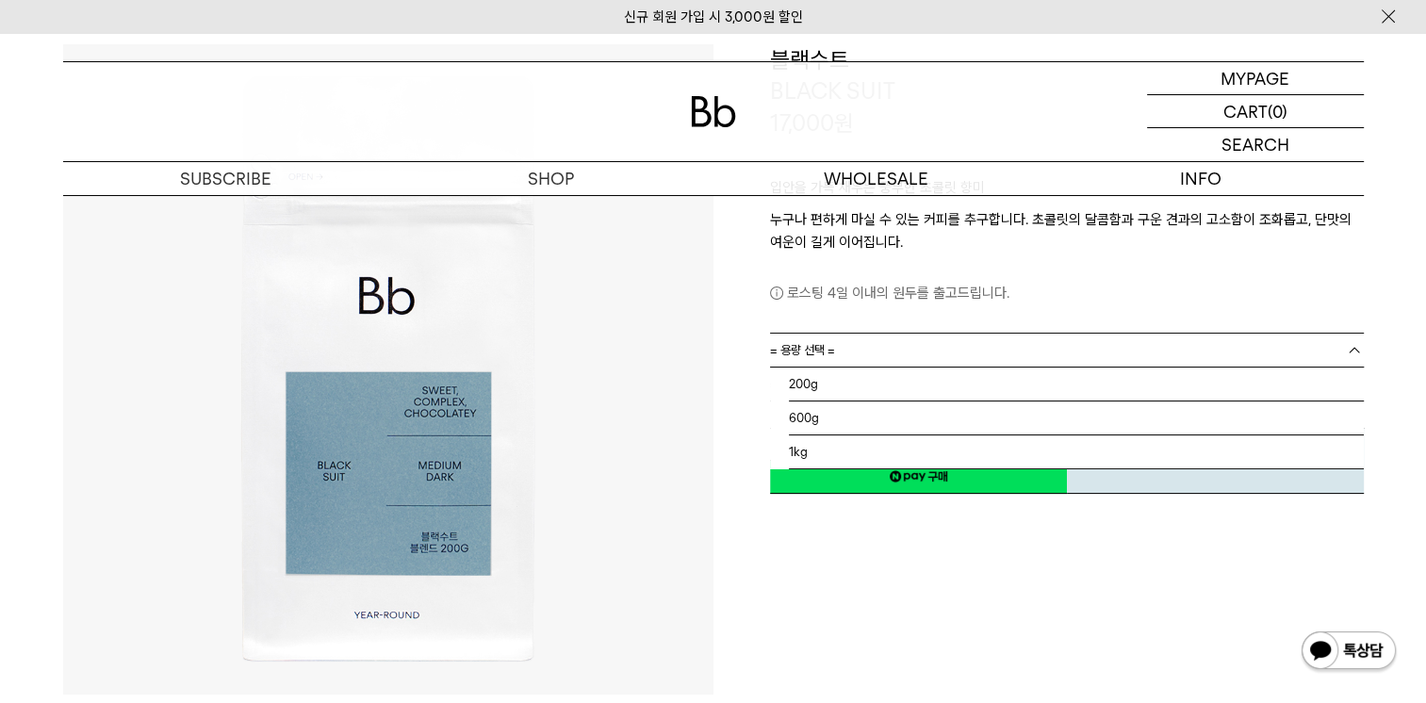
click at [814, 351] on span "= 용량 선택 =" at bounding box center [802, 350] width 65 height 33
click at [795, 421] on li "600g" at bounding box center [1076, 418] width 575 height 34
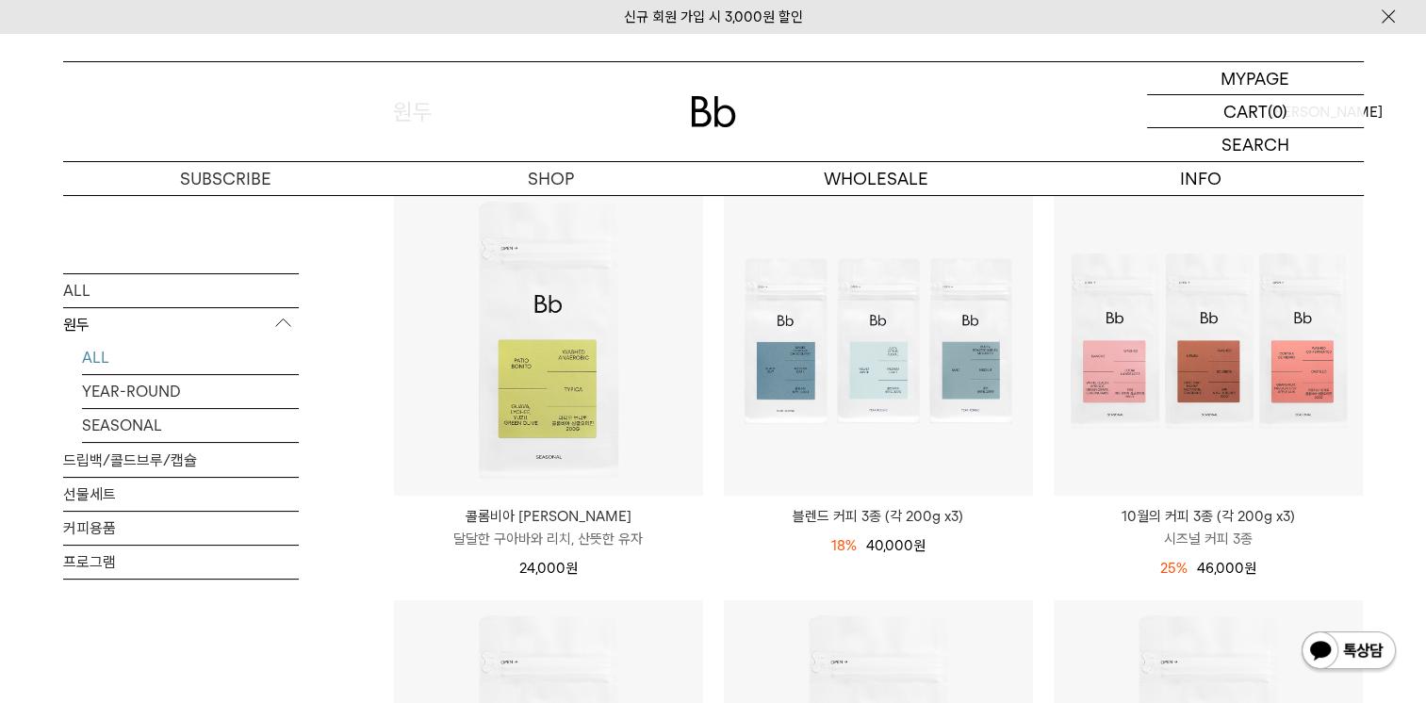
scroll to position [283, 0]
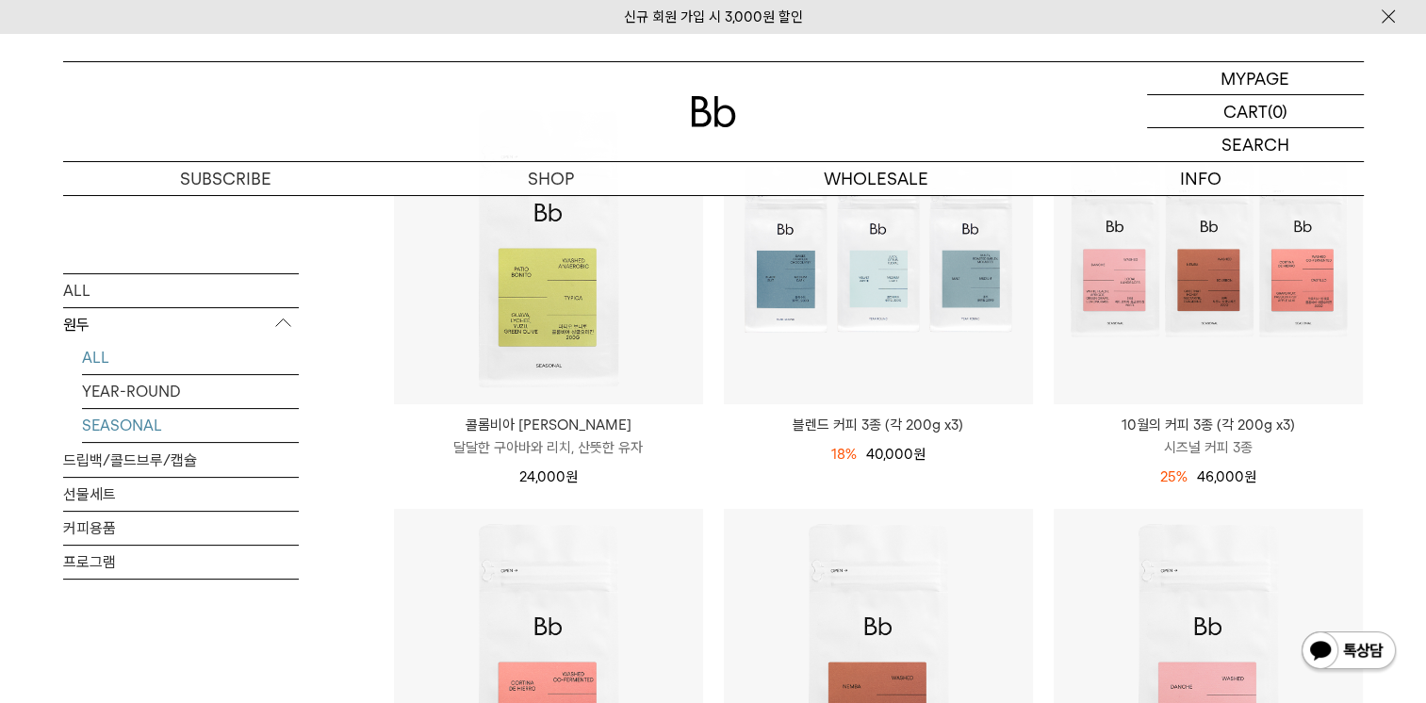
click at [150, 424] on link "SEASONAL" at bounding box center [190, 425] width 217 height 33
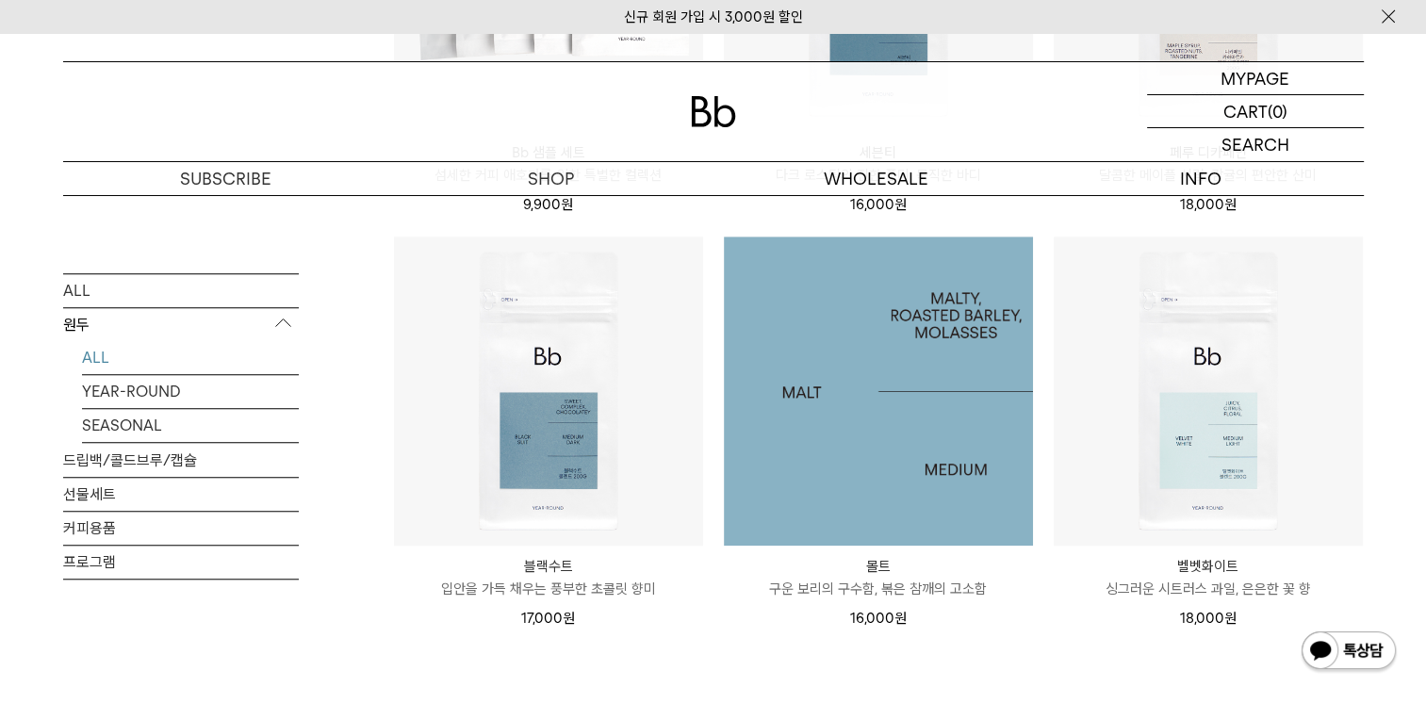
scroll to position [1414, 0]
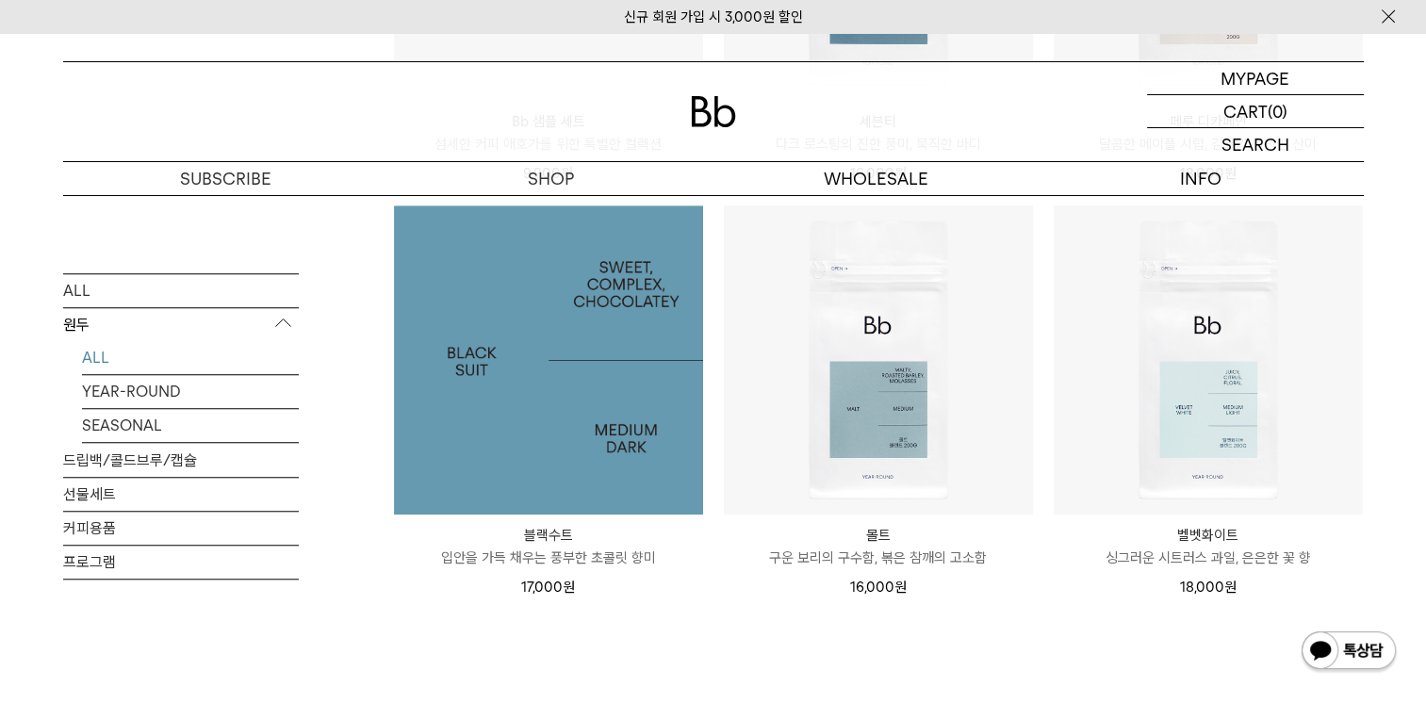
click at [590, 450] on img at bounding box center [548, 359] width 309 height 309
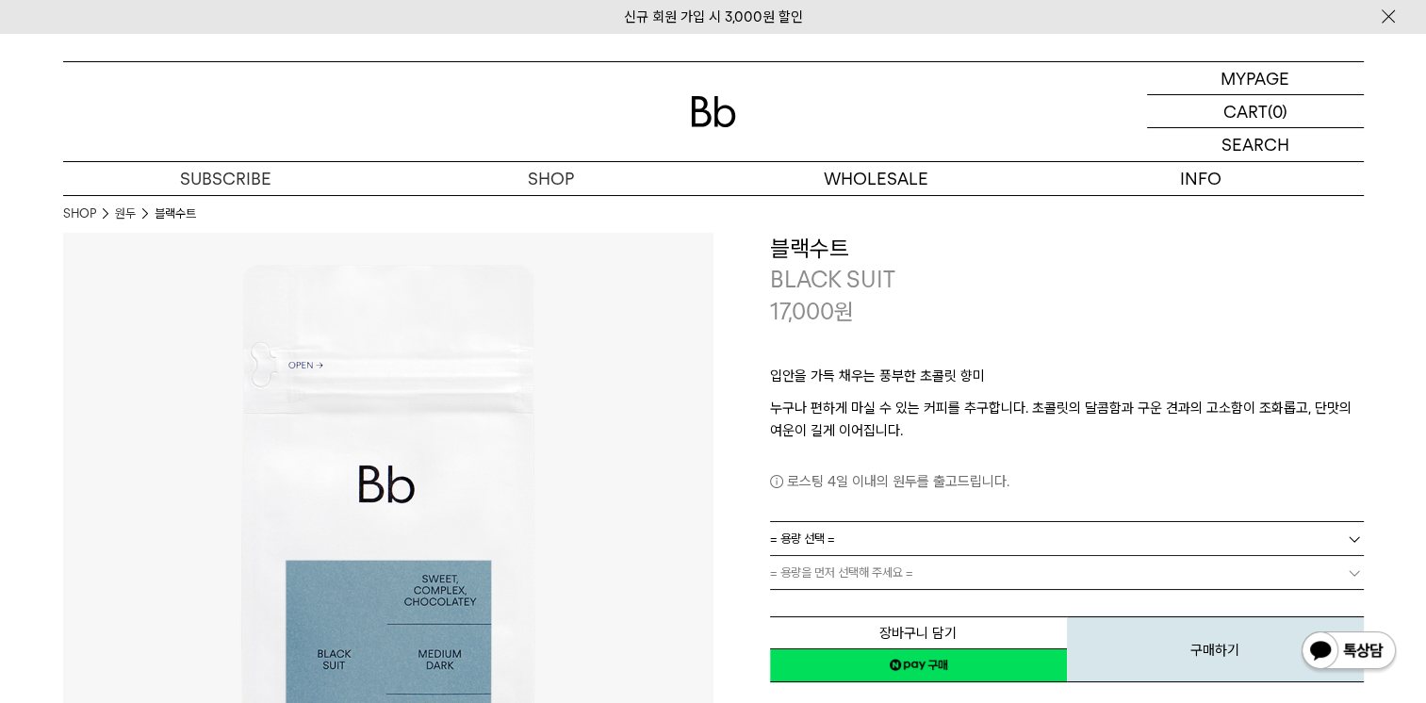
click at [892, 541] on link "= 용량 선택 =" at bounding box center [1067, 538] width 594 height 33
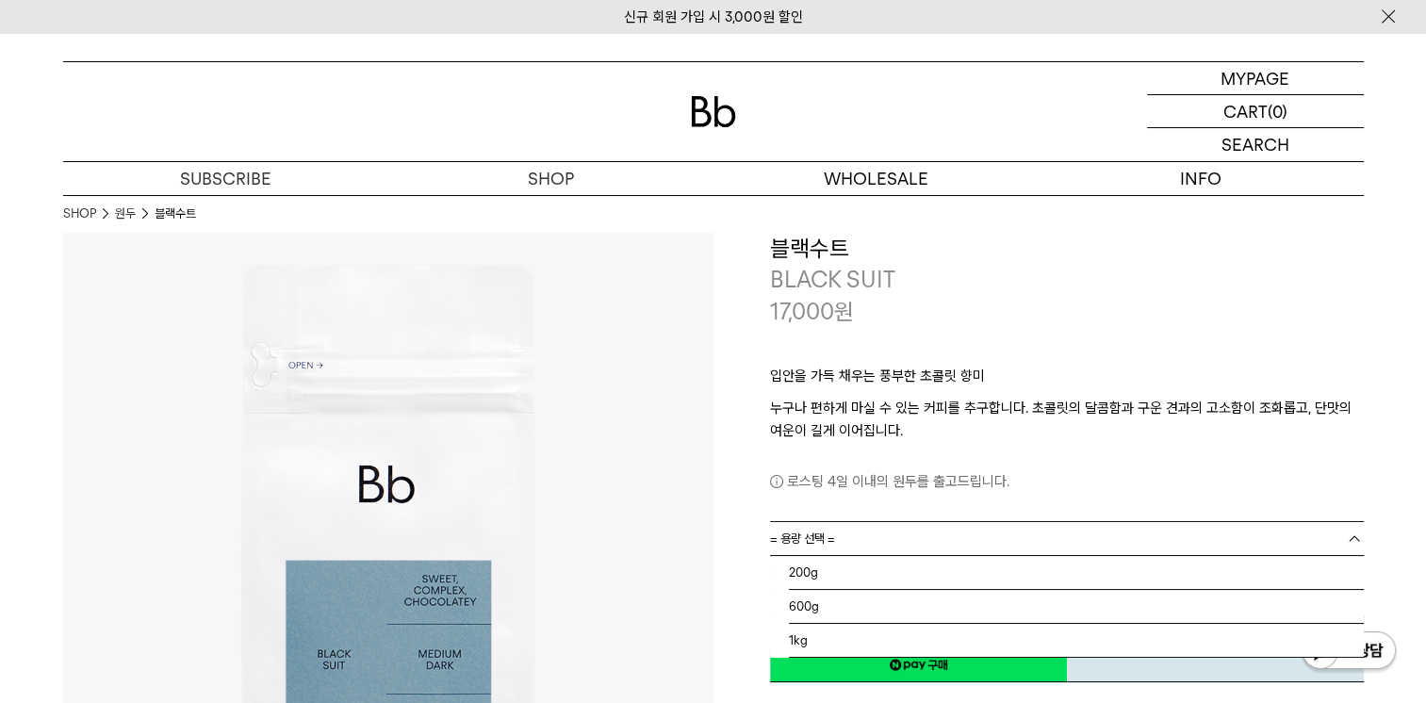
click at [725, 528] on div "**********" at bounding box center [1038, 459] width 650 height 452
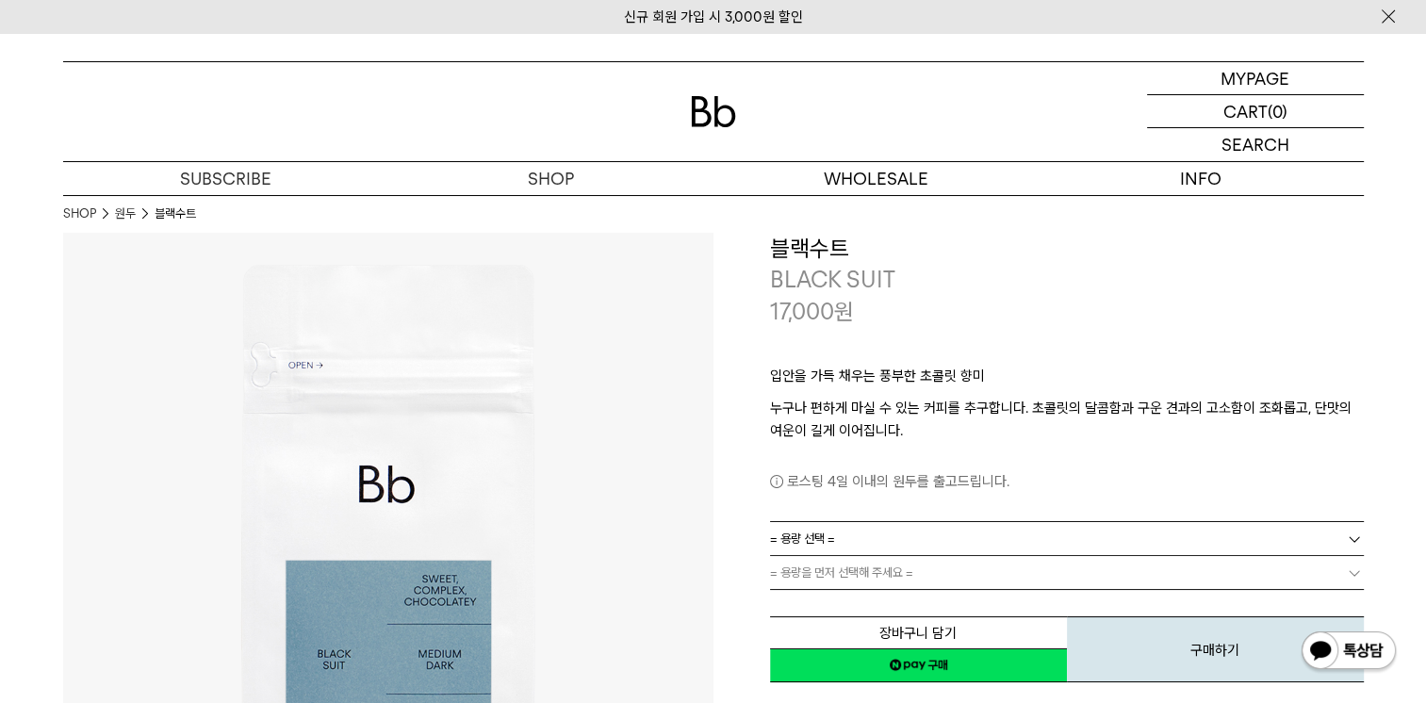
click at [725, 528] on div "**********" at bounding box center [1038, 459] width 650 height 452
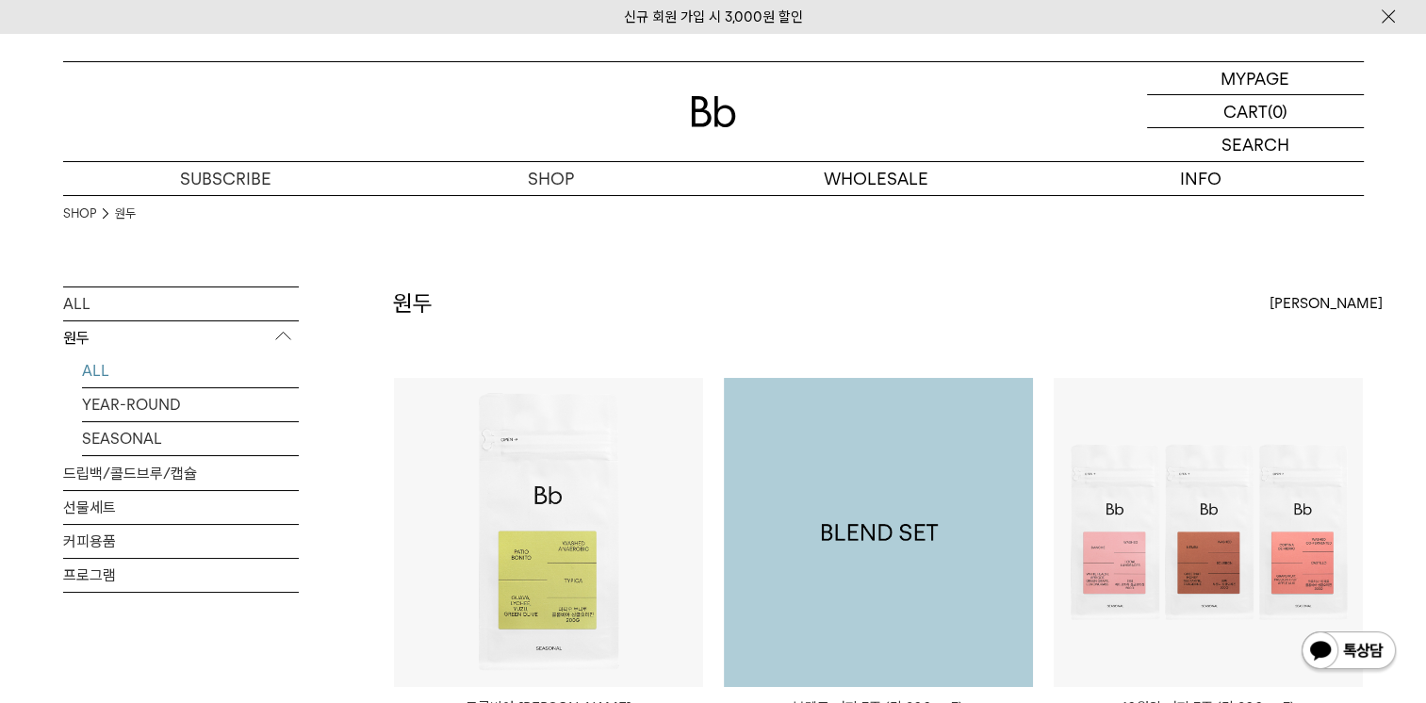
click at [910, 510] on img at bounding box center [878, 532] width 309 height 309
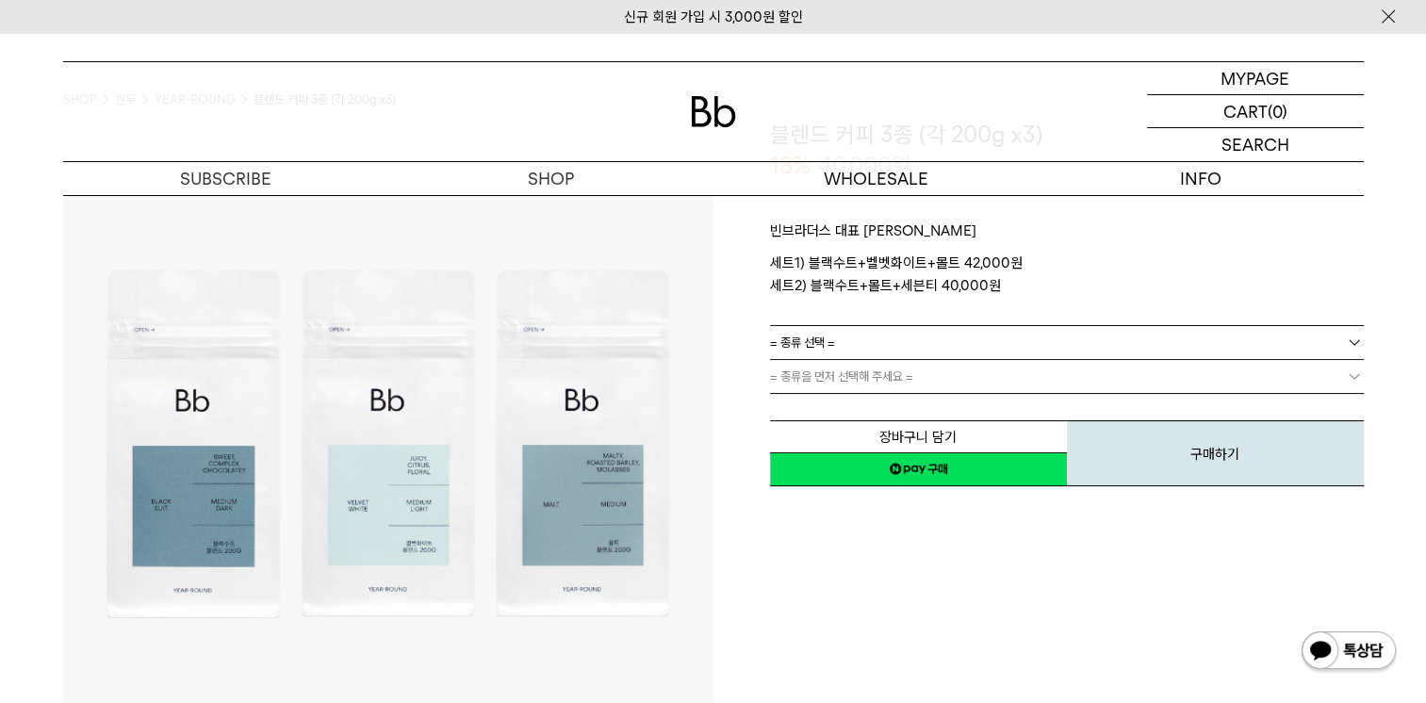
scroll to position [94, 0]
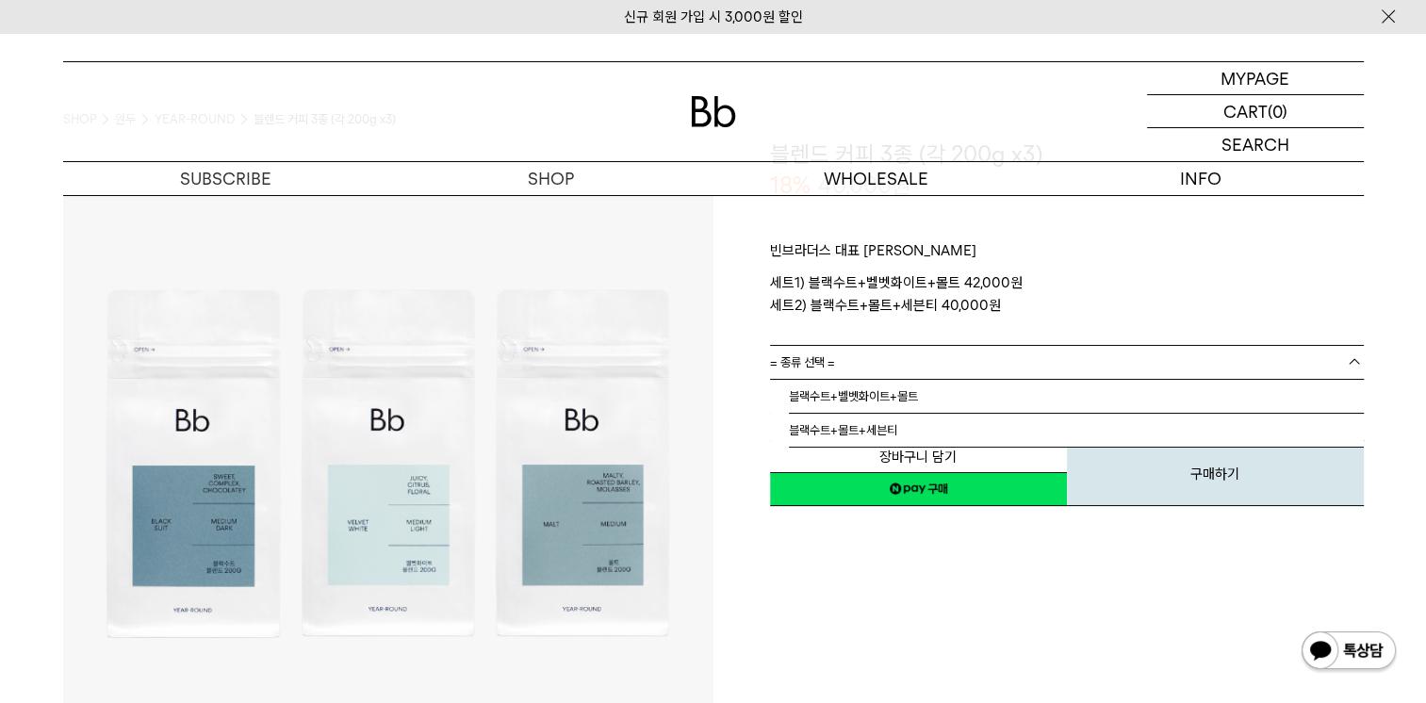
click at [894, 356] on link "= 종류 선택 =" at bounding box center [1067, 362] width 594 height 33
click at [887, 433] on li "블랙수트+몰트+세븐티" at bounding box center [1076, 431] width 575 height 34
click at [896, 388] on link "= 분쇄도 선택 =" at bounding box center [1067, 396] width 594 height 33
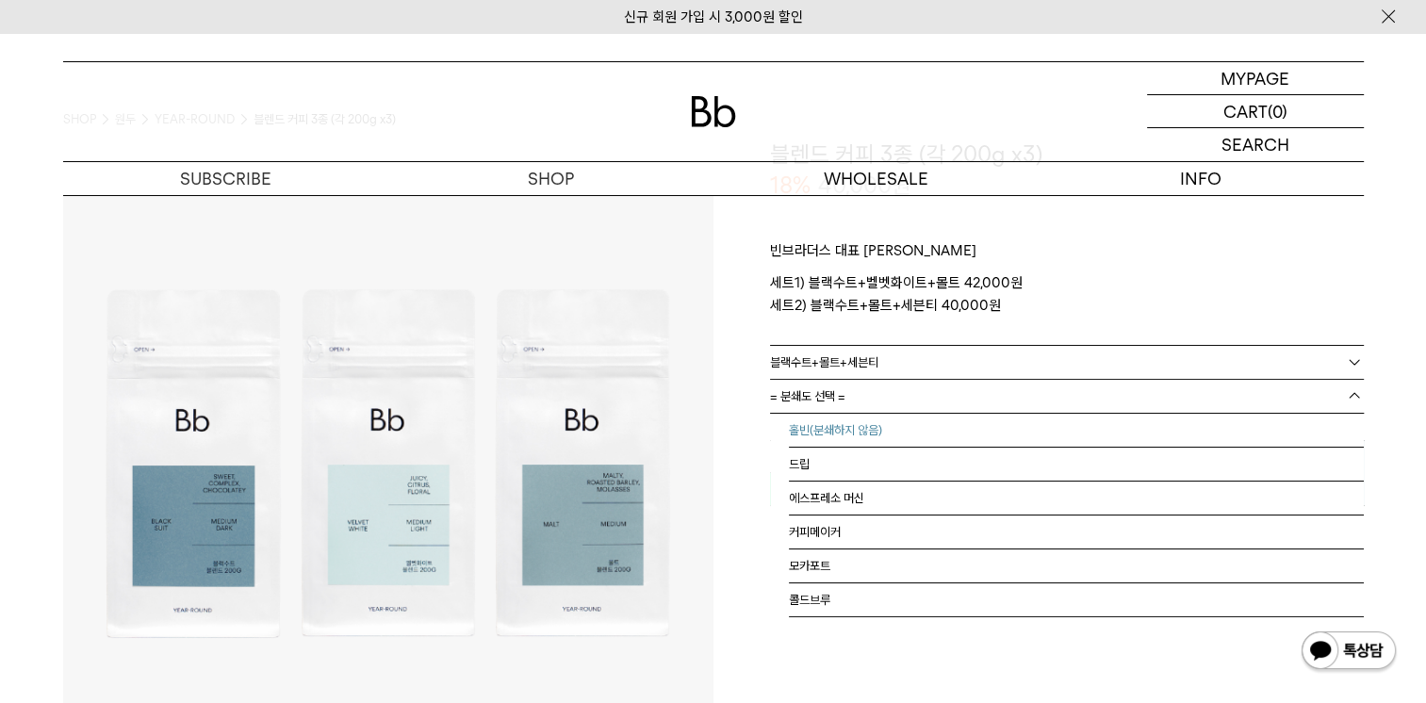
click at [848, 422] on li "홀빈(분쇄하지 않음)" at bounding box center [1076, 431] width 575 height 34
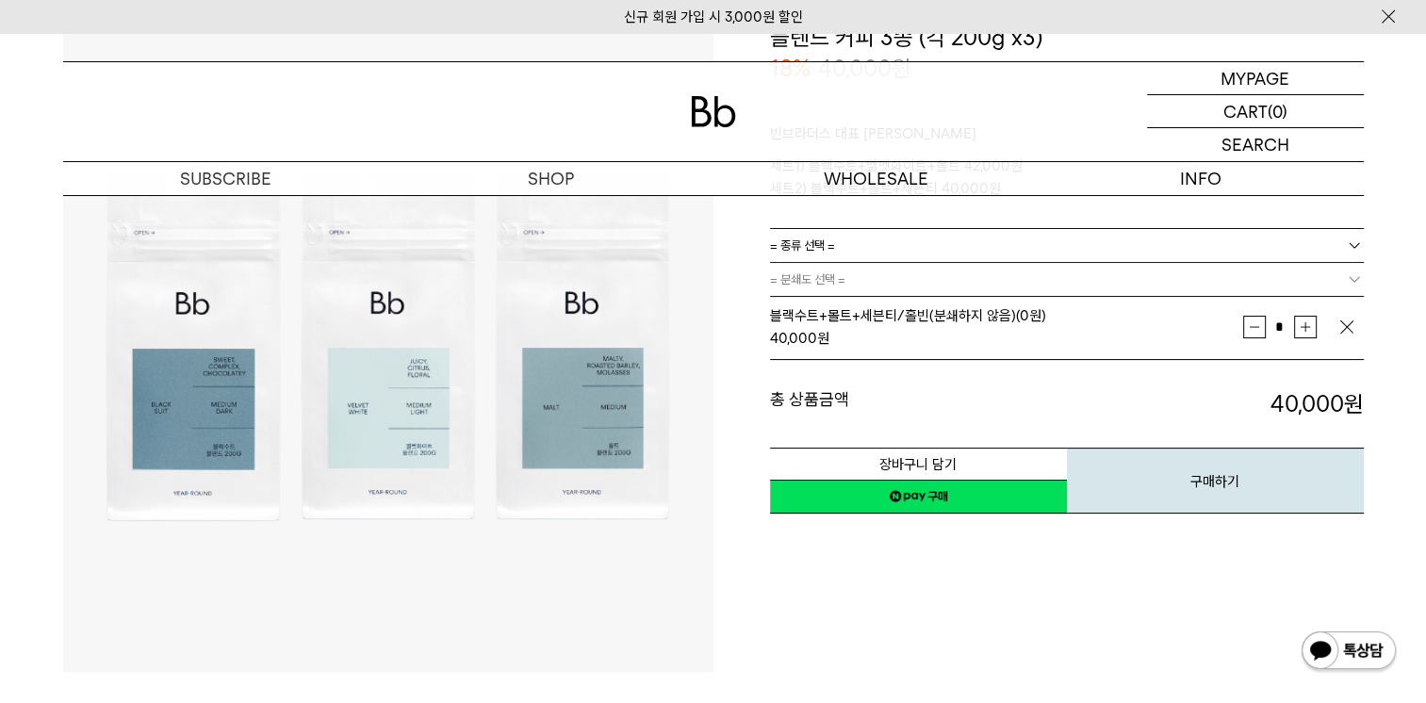
scroll to position [377, 0]
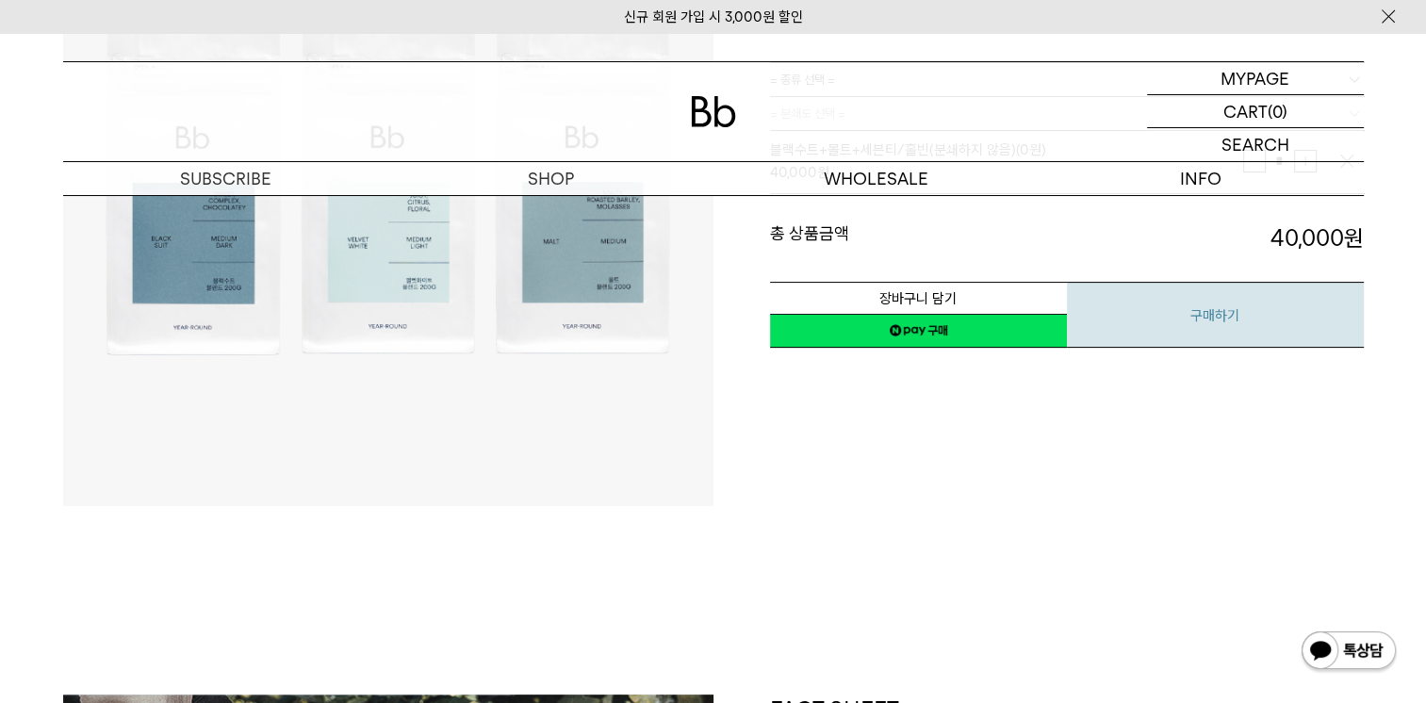
click at [1212, 326] on button "구매하기" at bounding box center [1215, 315] width 297 height 66
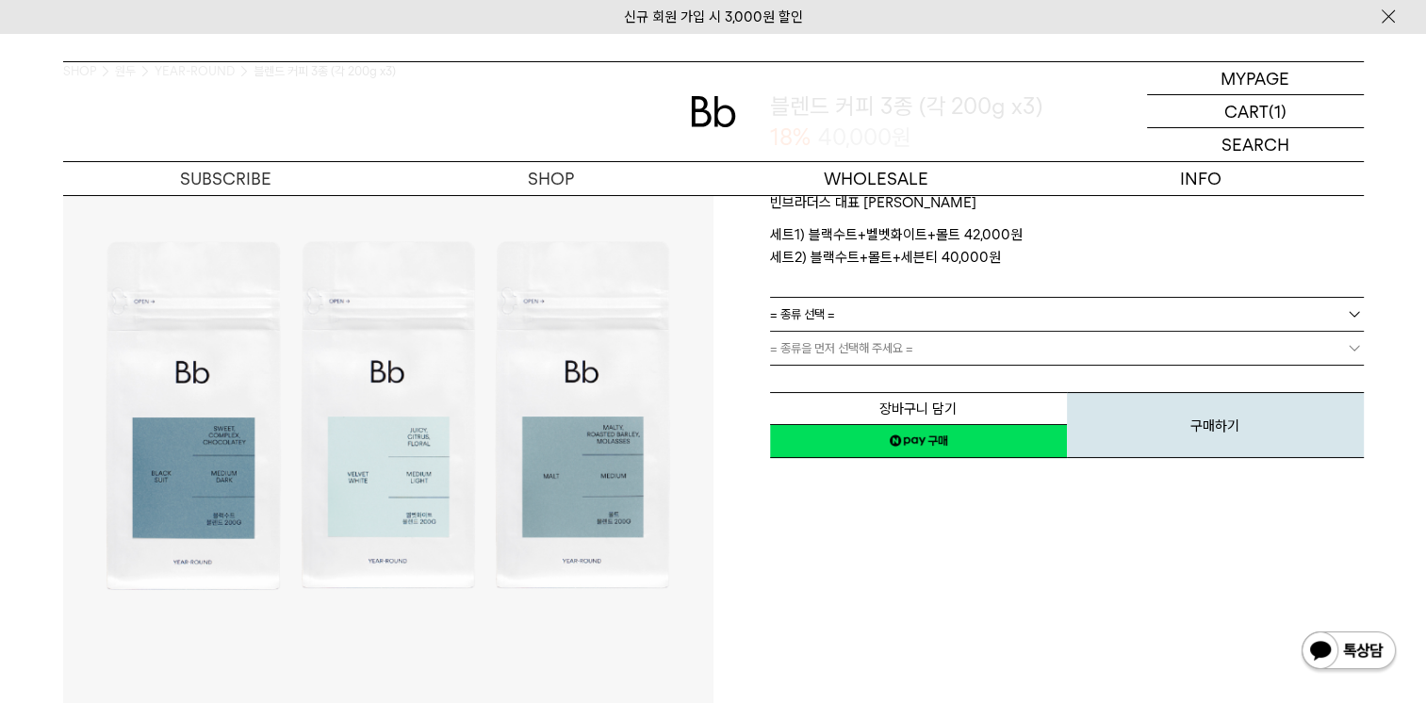
scroll to position [188, 0]
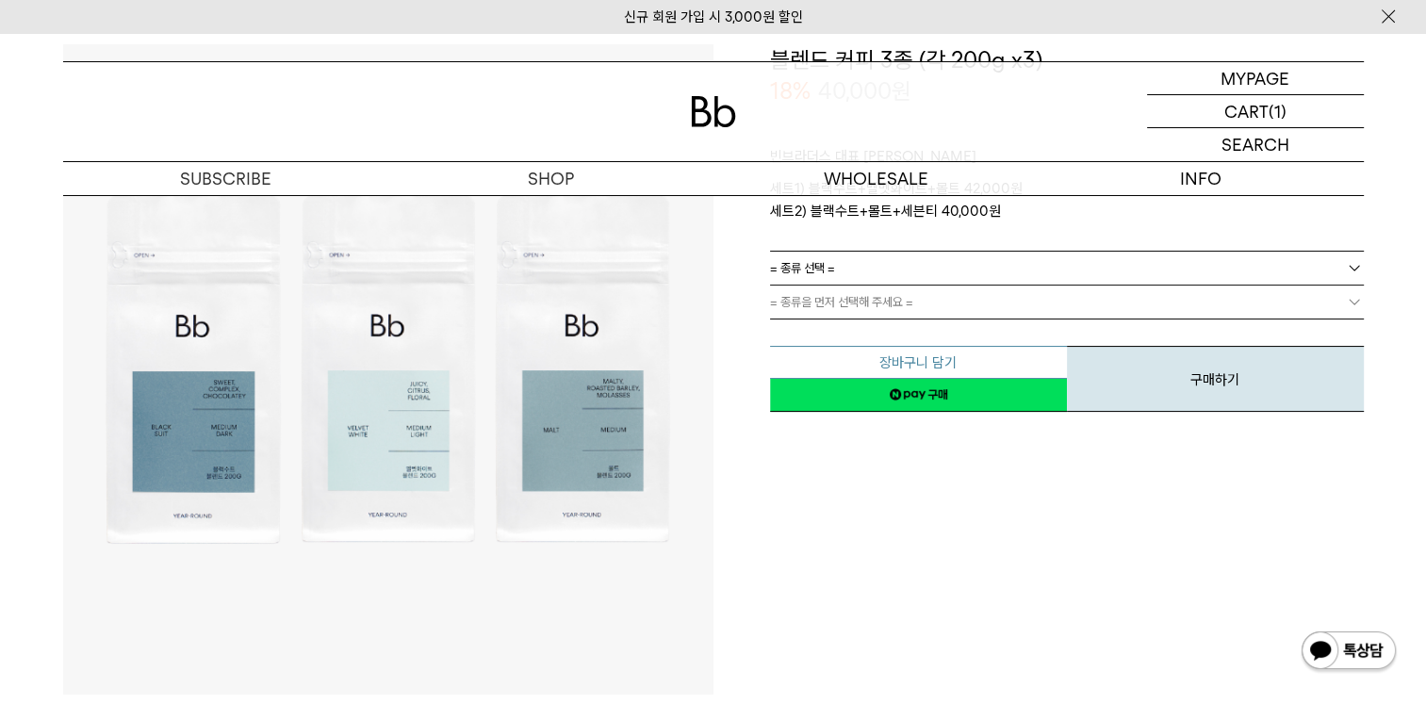
click at [942, 362] on button "장바구니 담기" at bounding box center [918, 362] width 297 height 33
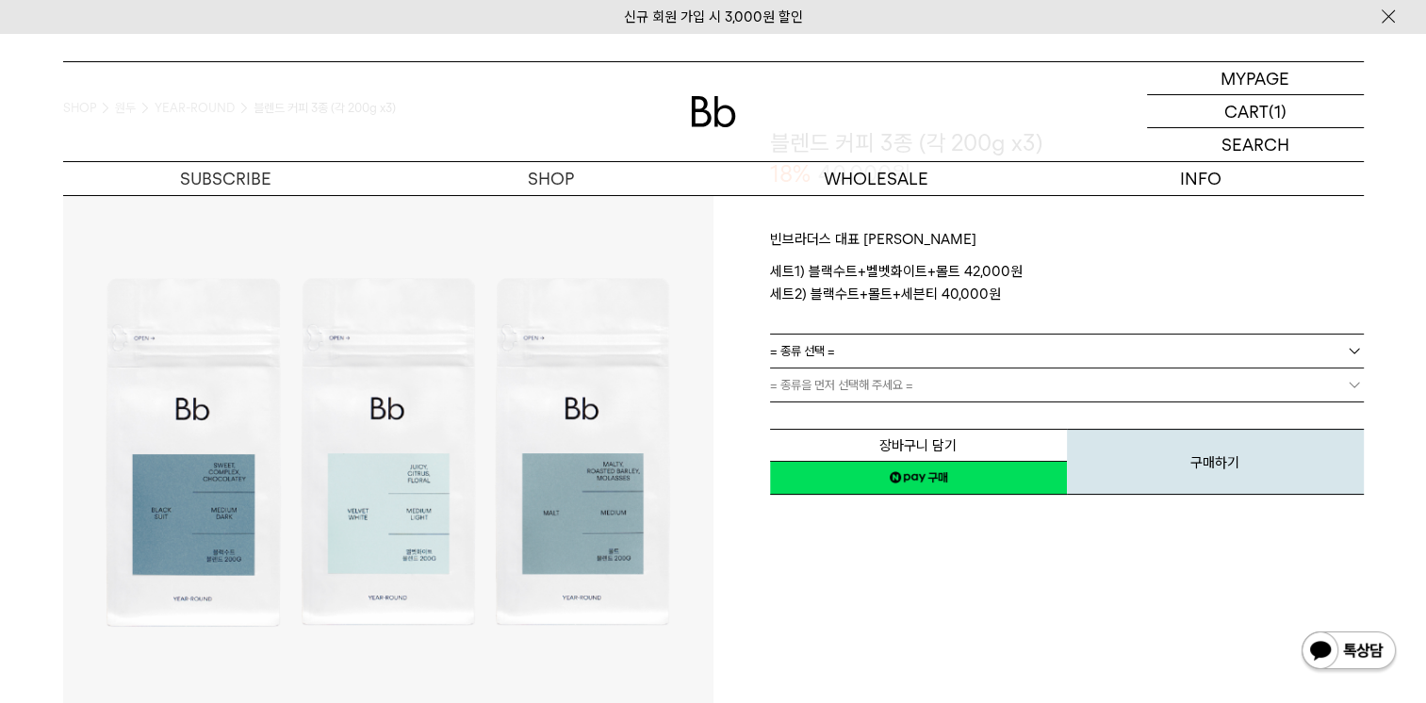
scroll to position [0, 0]
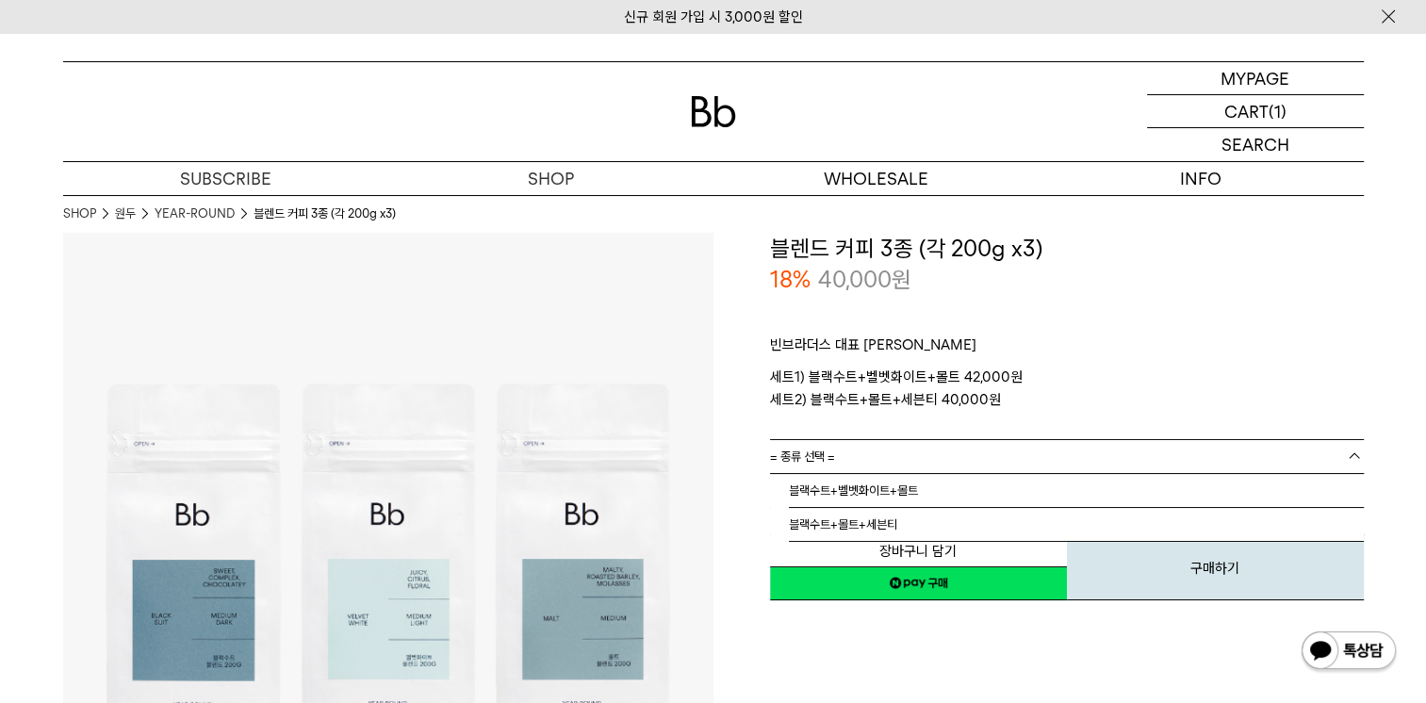
click at [889, 463] on link "= 종류 선택 =" at bounding box center [1067, 456] width 594 height 33
click at [841, 520] on li "블랙수트+몰트+세븐티" at bounding box center [1076, 525] width 575 height 34
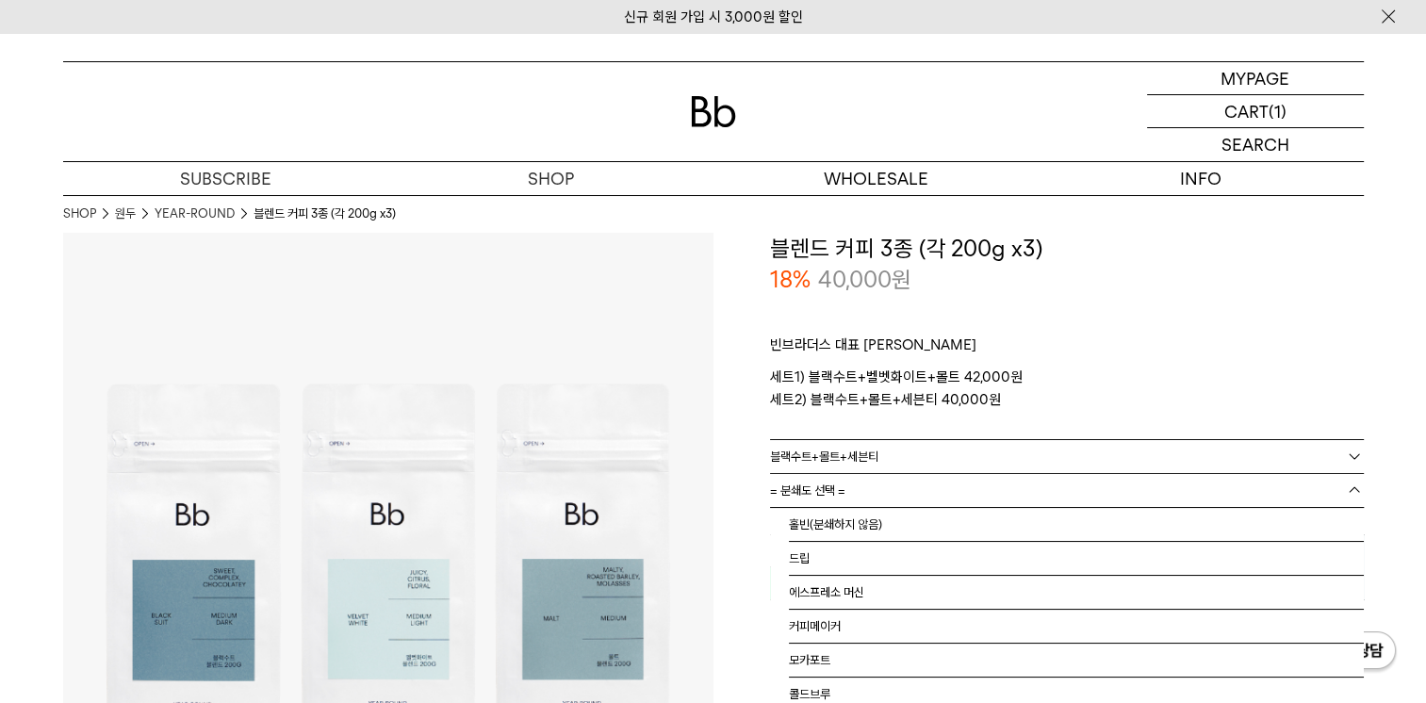
click at [842, 484] on span "= 분쇄도 선택 =" at bounding box center [807, 490] width 75 height 33
click at [835, 522] on li "홀빈(분쇄하지 않음)" at bounding box center [1076, 525] width 575 height 34
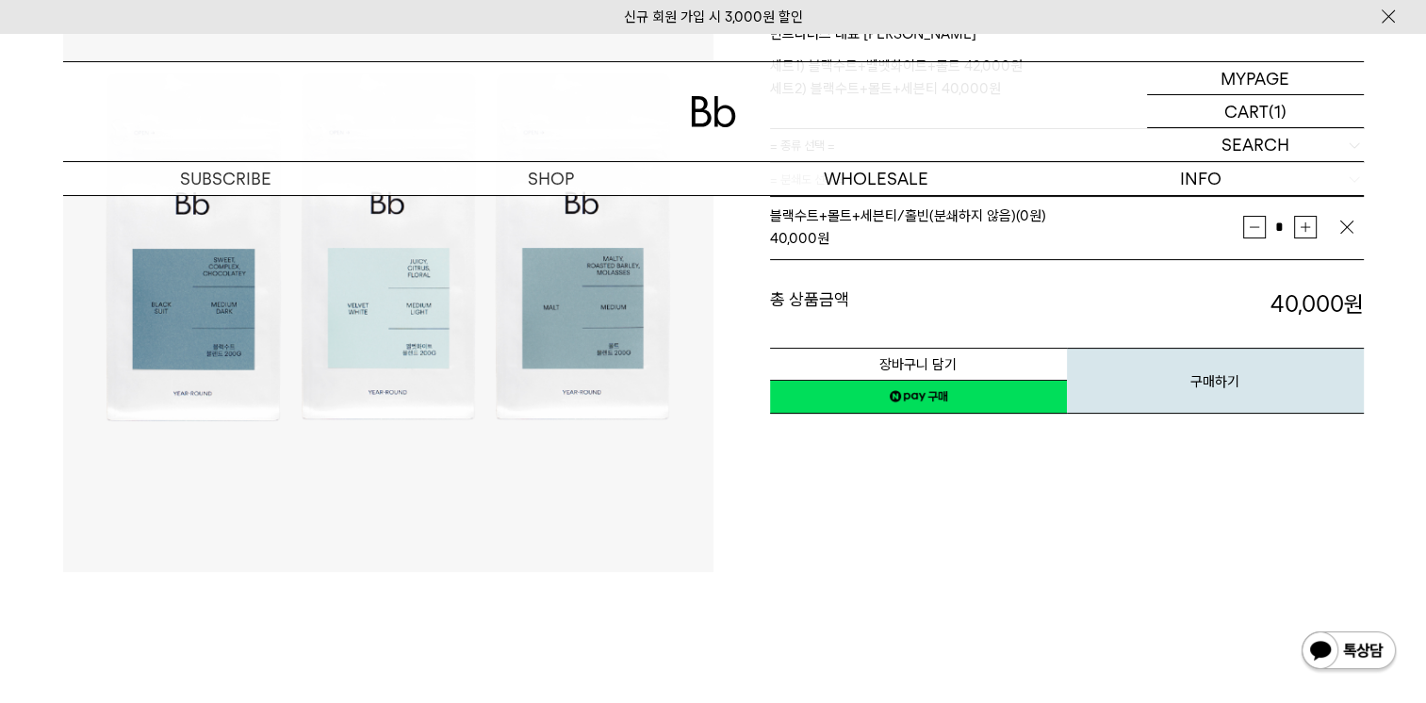
scroll to position [377, 0]
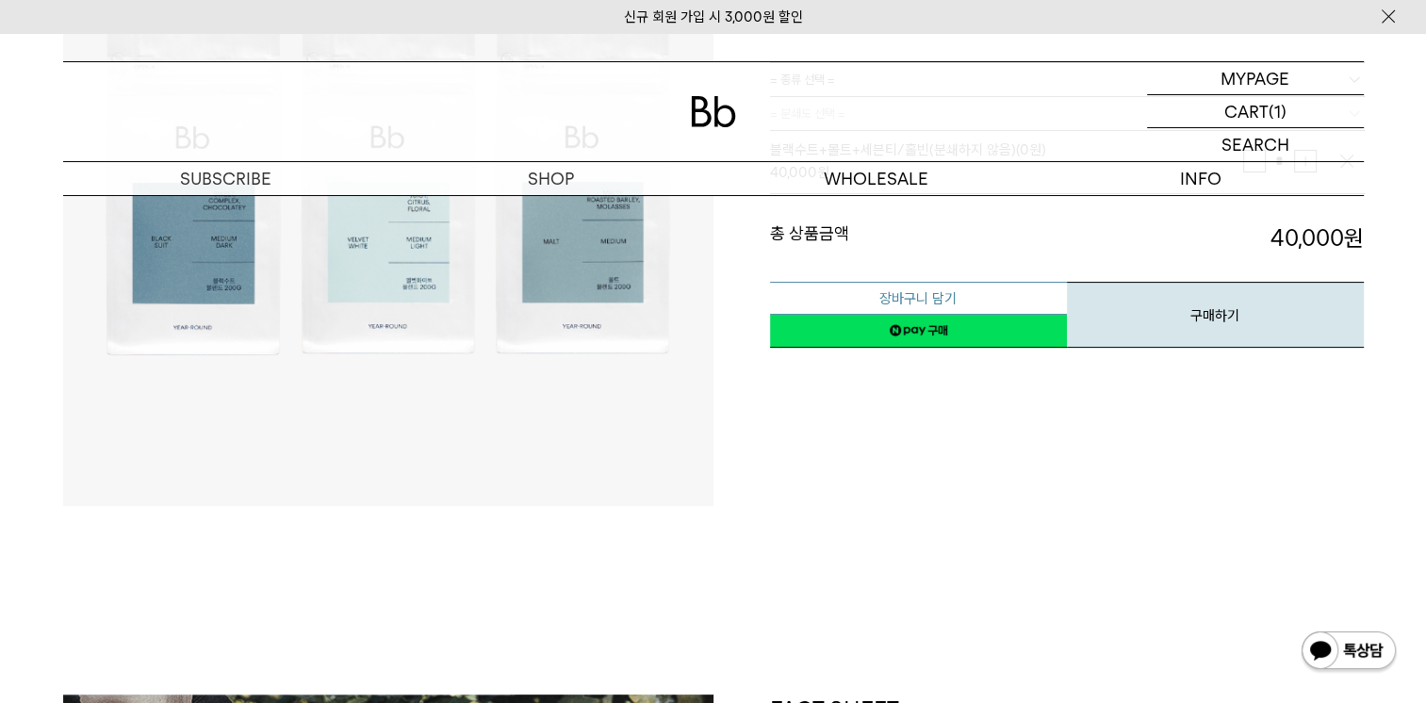
click at [926, 295] on button "장바구니 담기" at bounding box center [918, 298] width 297 height 33
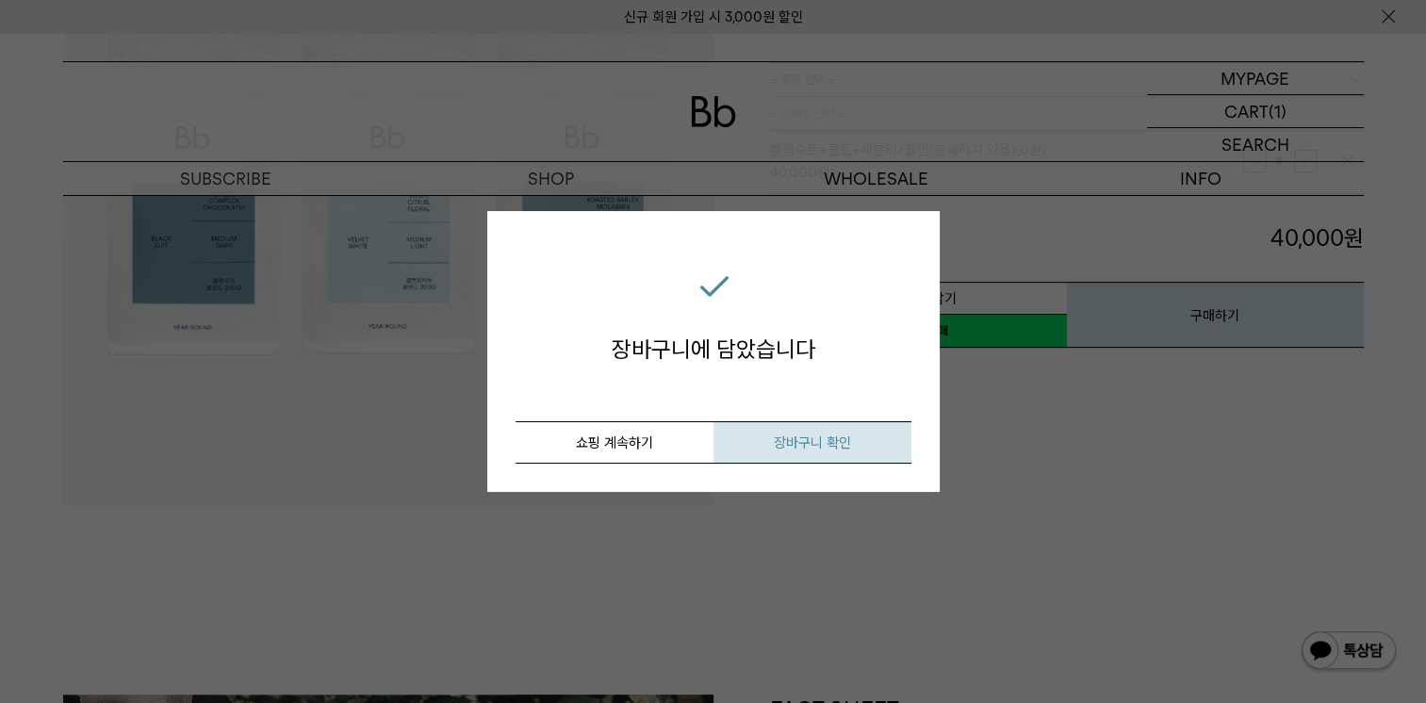
click at [826, 448] on span "장바구니 확인" at bounding box center [812, 442] width 77 height 17
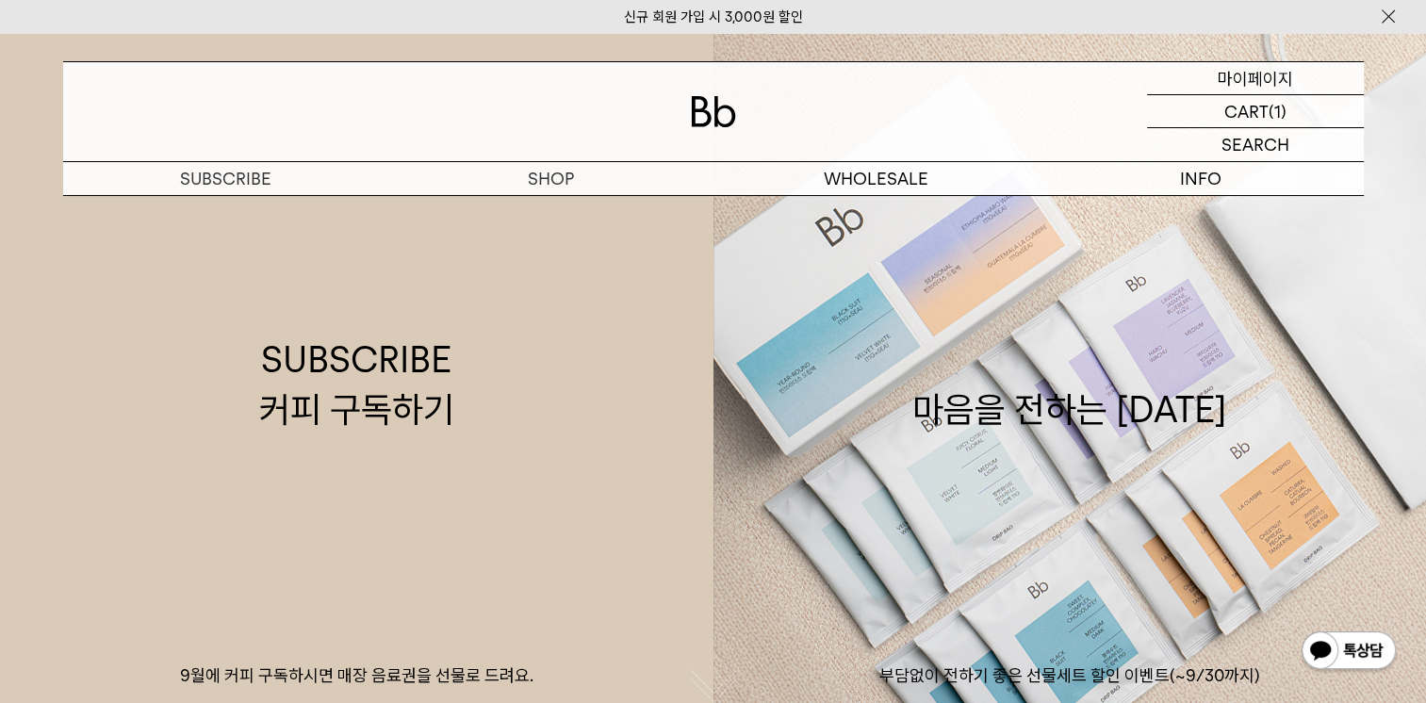
click at [1262, 84] on p "마이페이지" at bounding box center [1255, 78] width 75 height 32
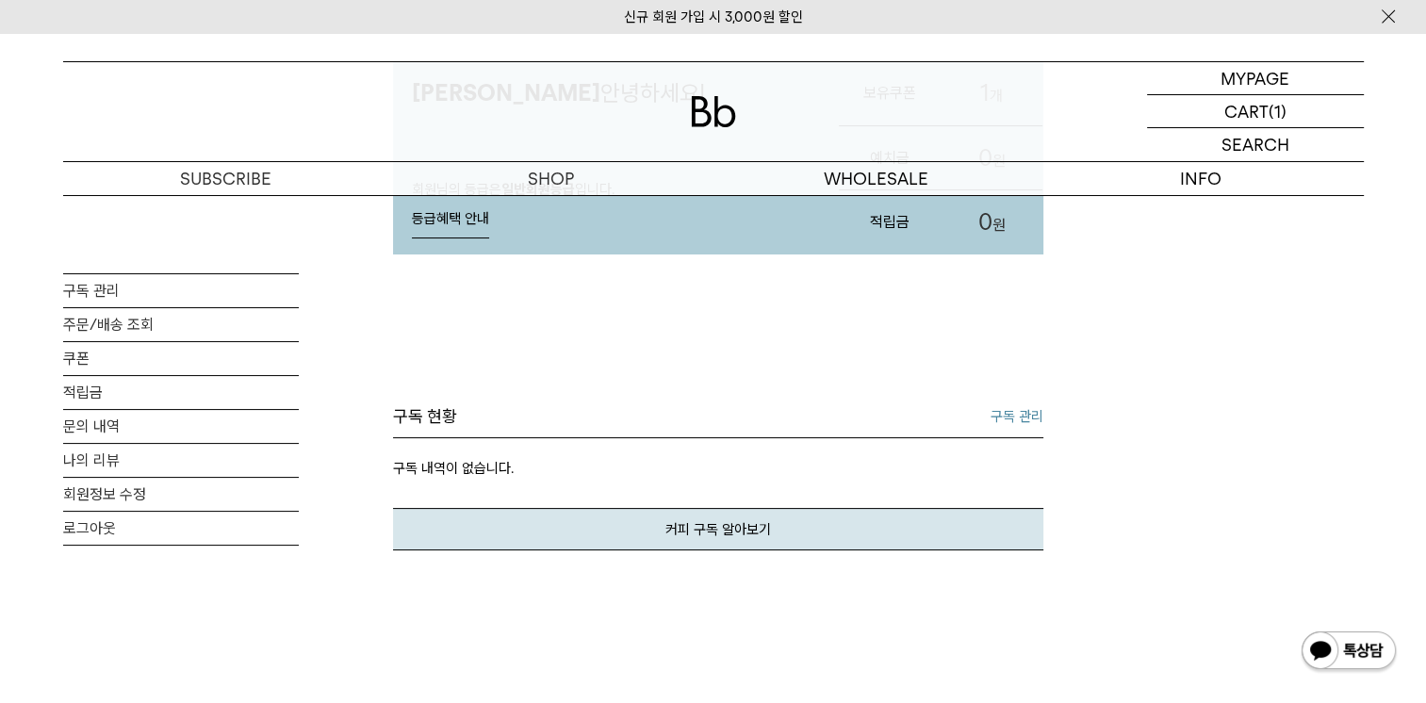
scroll to position [283, 0]
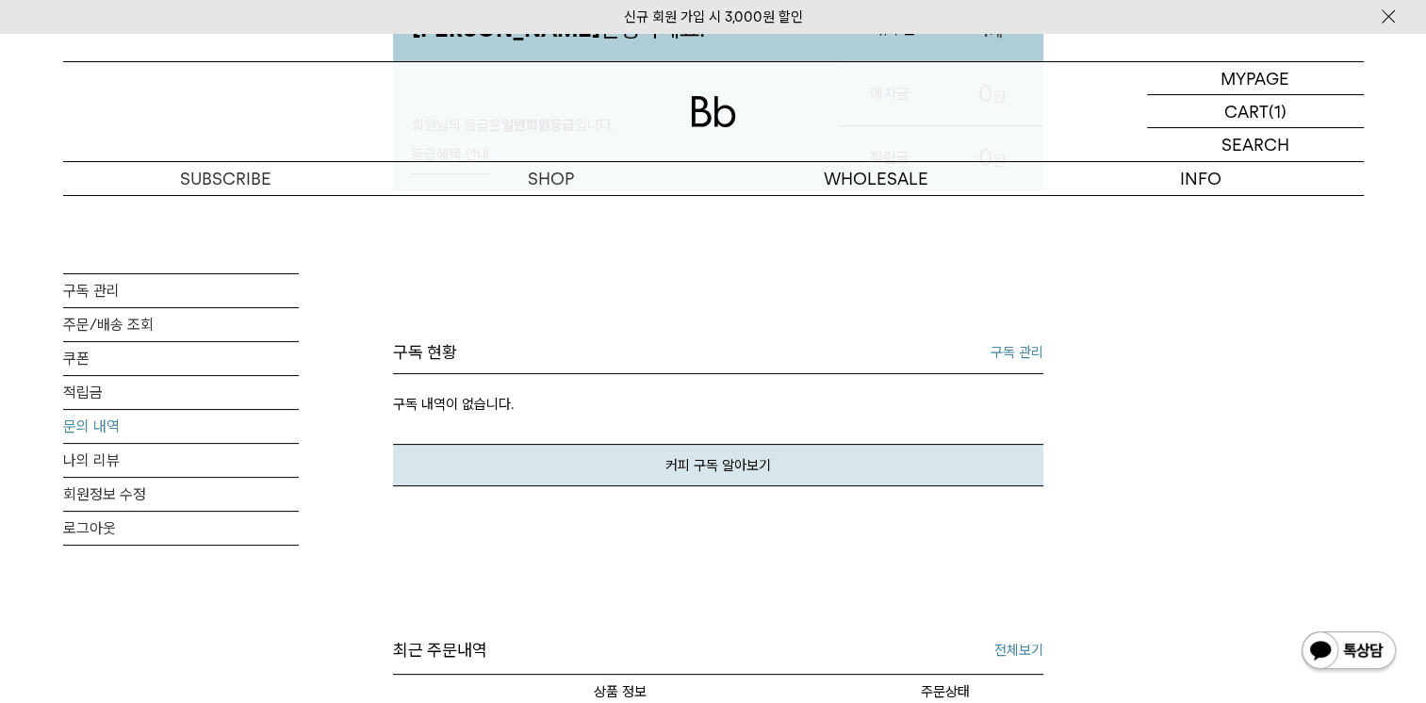
click at [106, 432] on link "문의 내역" at bounding box center [181, 426] width 236 height 33
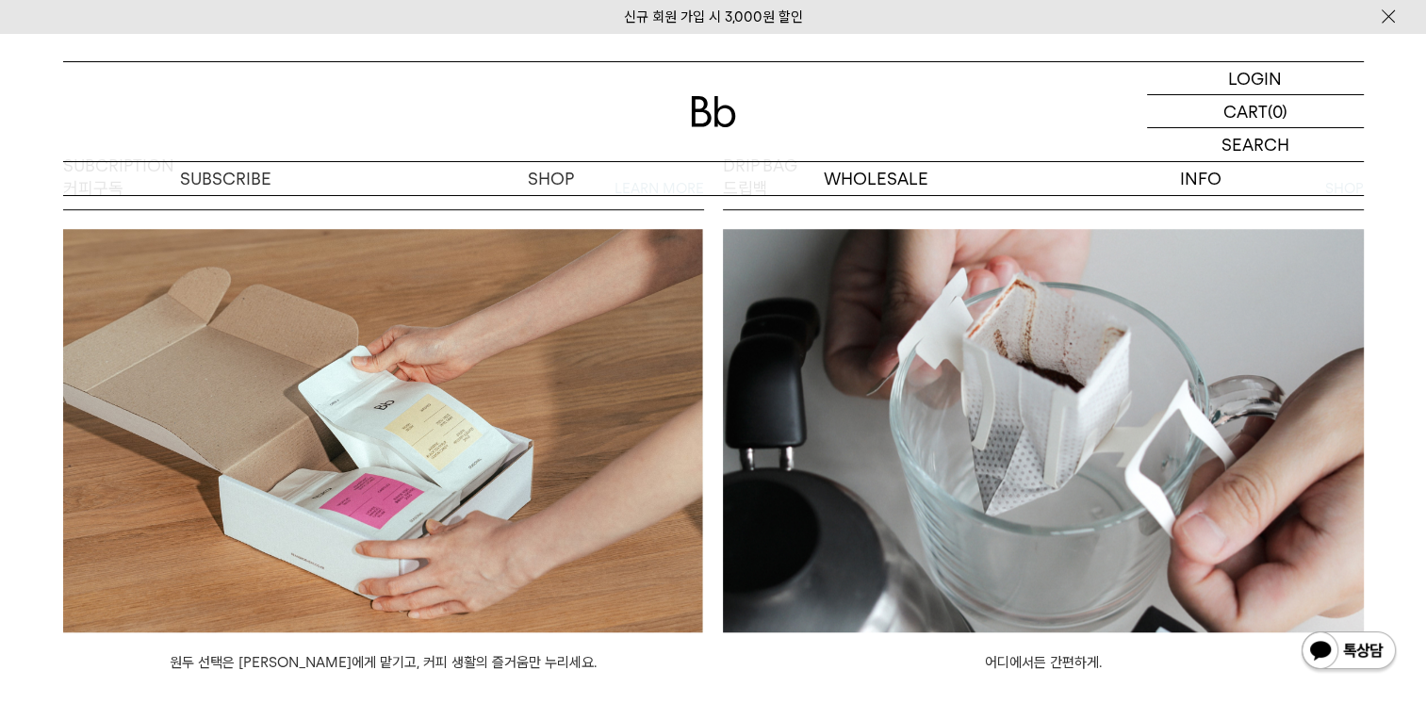
scroll to position [1319, 0]
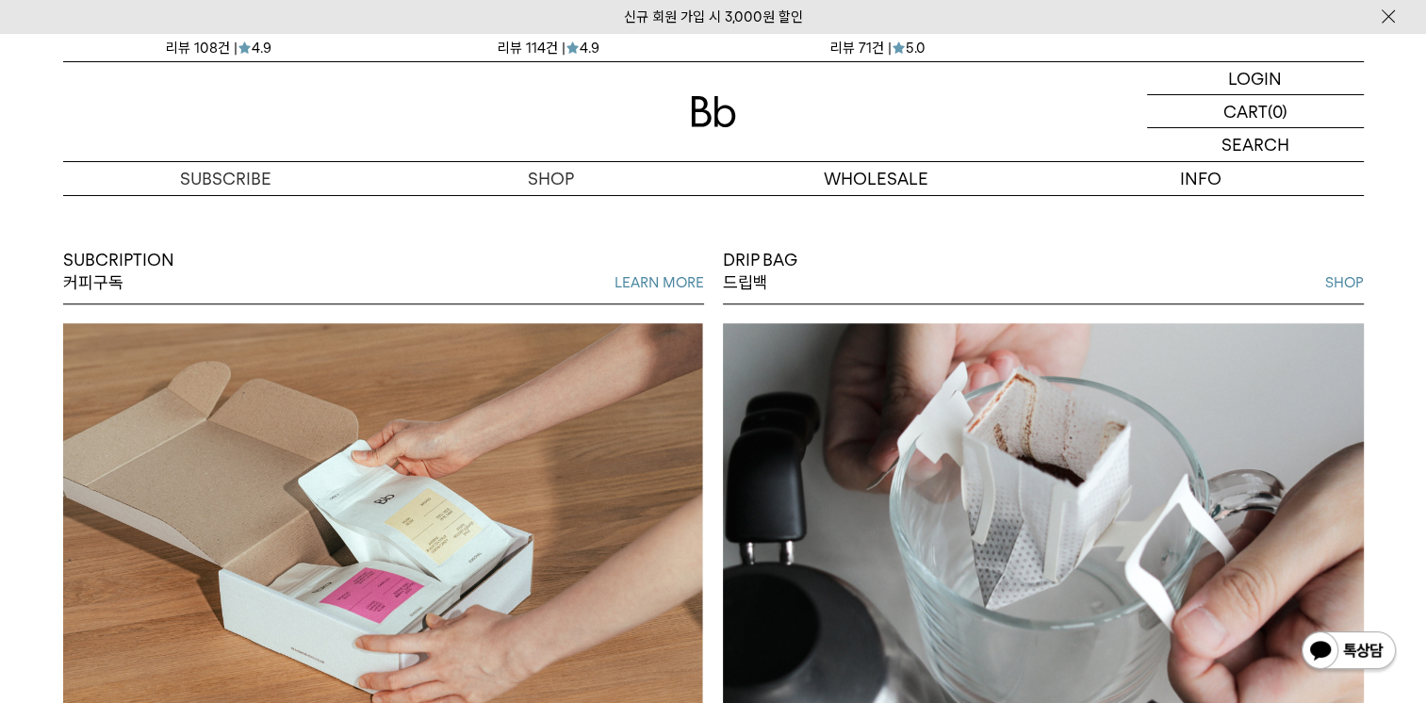
click at [106, 280] on p "SUBCRIPTION 커피구독" at bounding box center [118, 272] width 111 height 46
click at [665, 283] on link "LEARN MORE" at bounding box center [659, 282] width 90 height 23
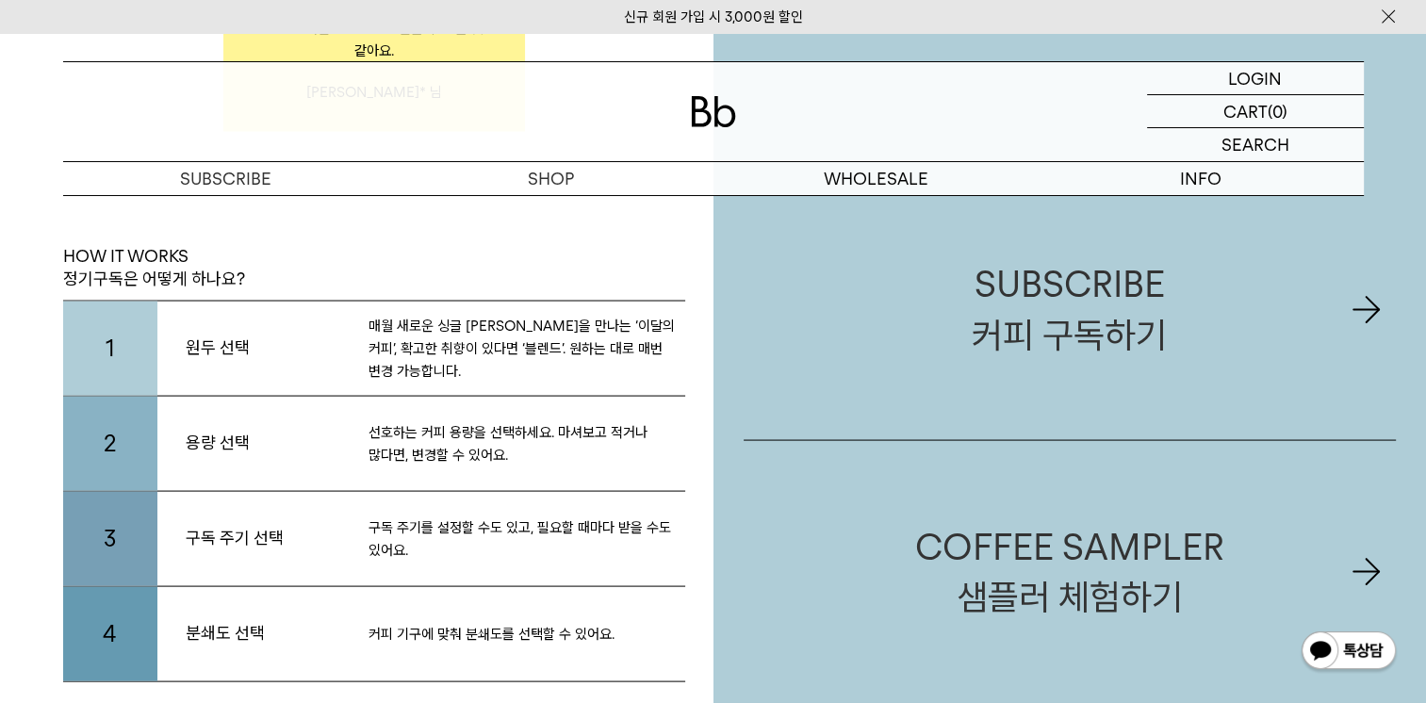
scroll to position [3675, 0]
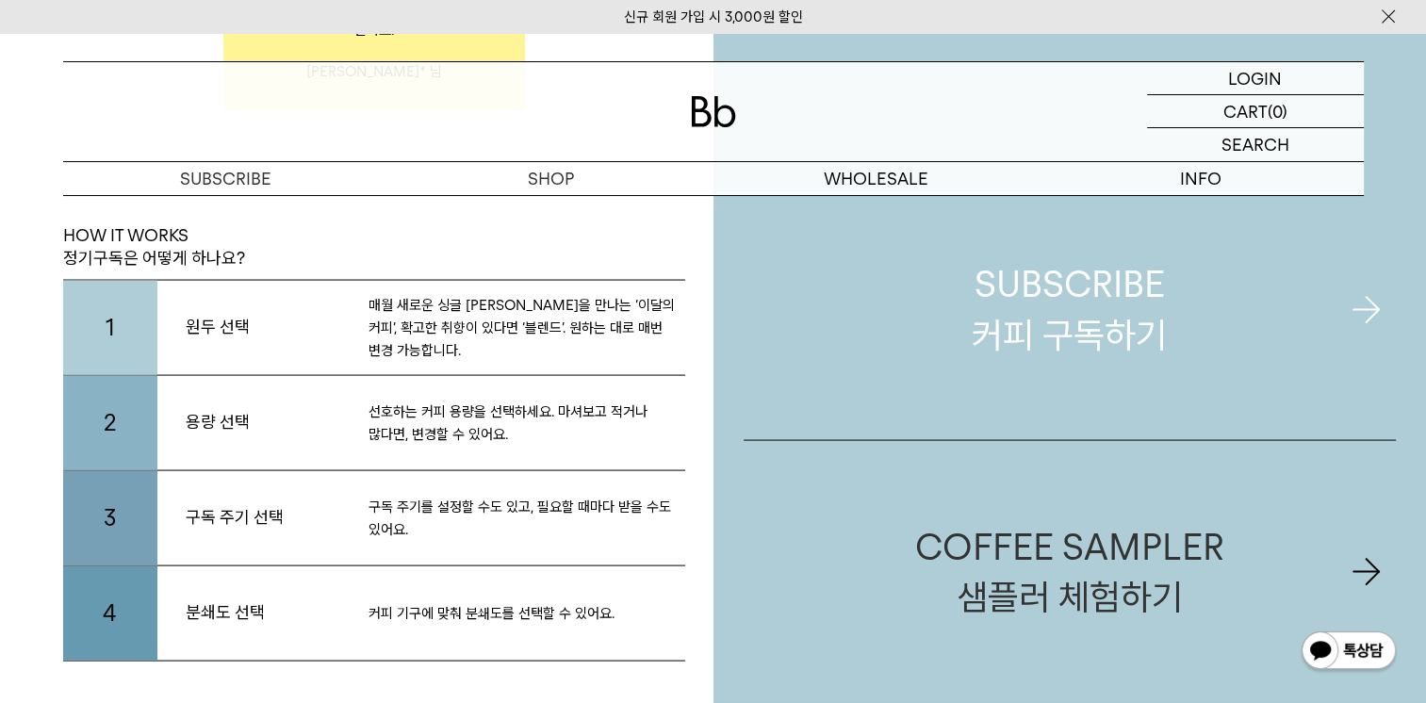
click at [1038, 323] on div "SUBSCRIBE 커피 구독하기" at bounding box center [1069, 309] width 195 height 100
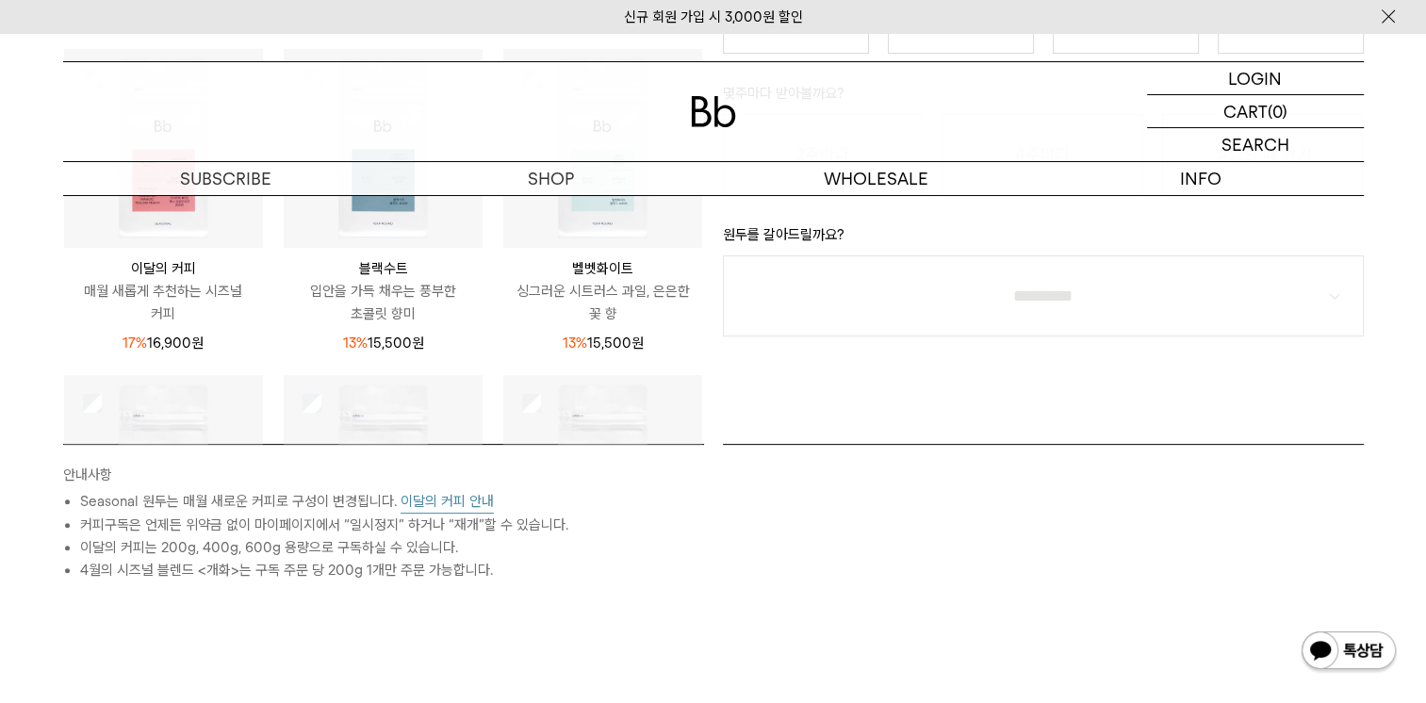
scroll to position [990, 0]
